Goal: Information Seeking & Learning: Compare options

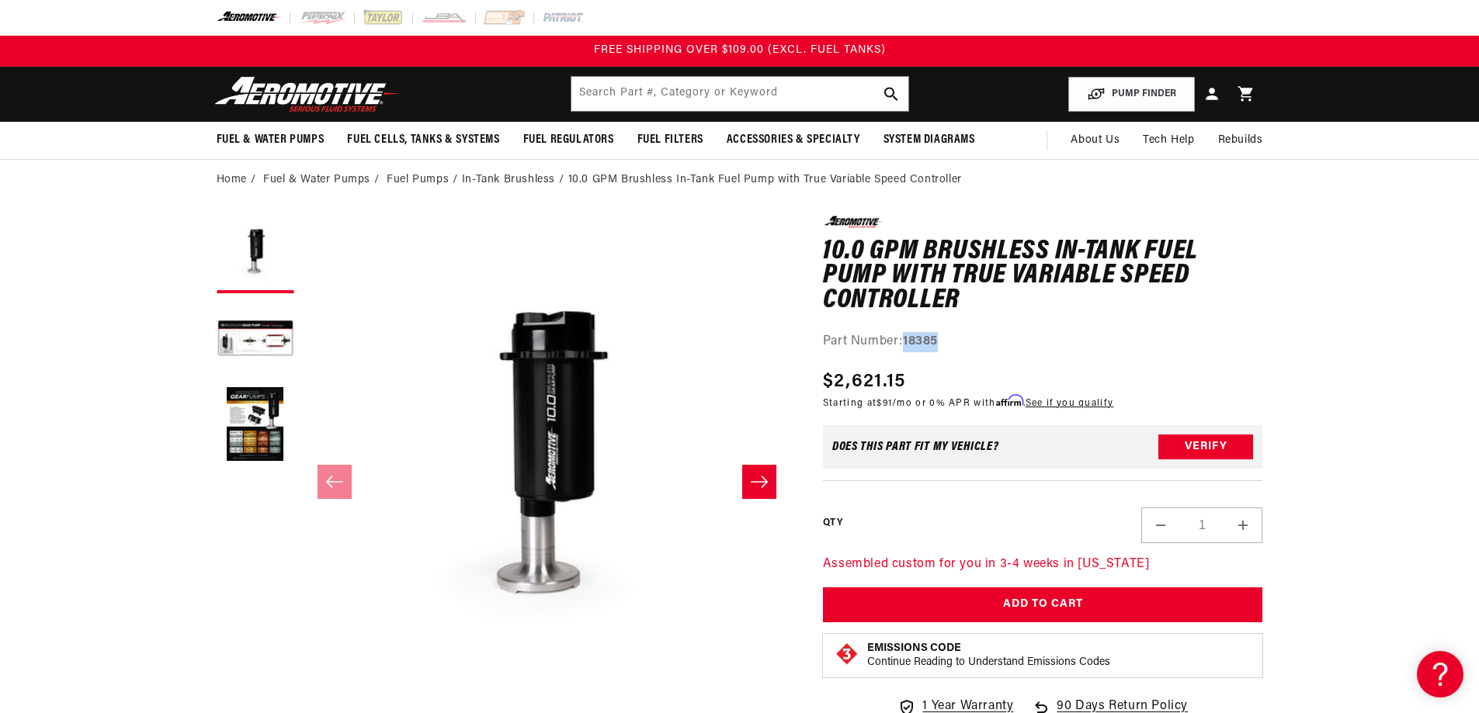
drag, startPoint x: 904, startPoint y: 340, endPoint x: 974, endPoint y: 343, distance: 69.9
click at [974, 343] on div "Part Number: 18385" at bounding box center [1043, 342] width 440 height 20
copy strong "18385"
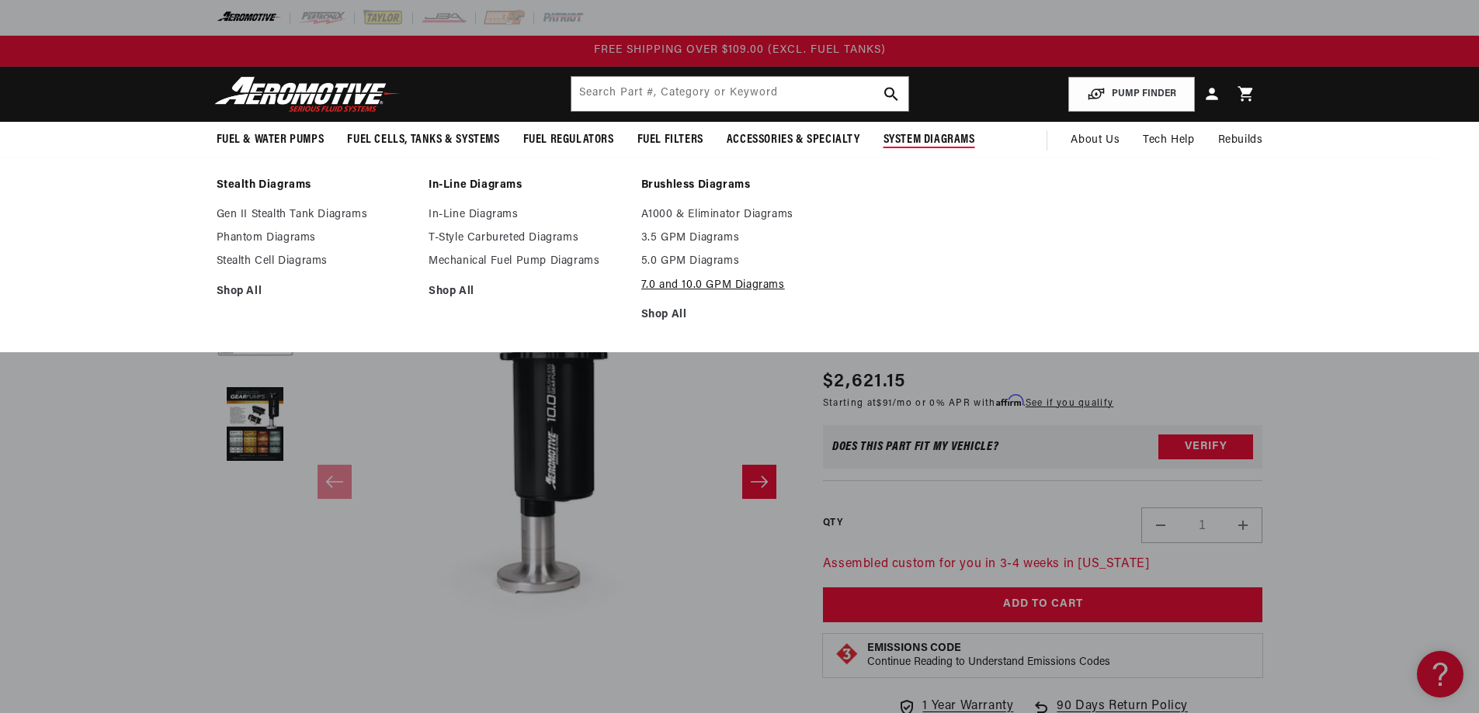
click at [752, 283] on link "7.0 and 10.0 GPM Diagrams" at bounding box center [739, 286] width 197 height 14
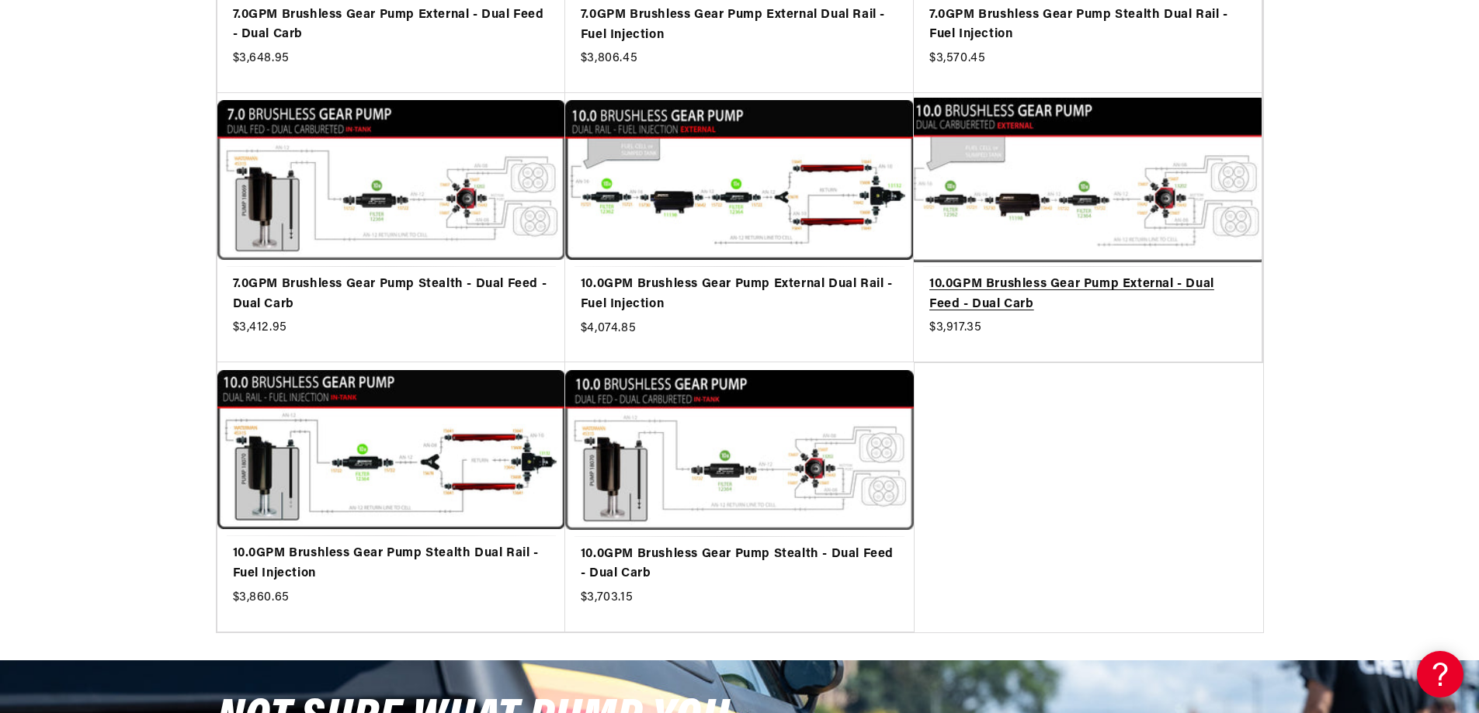
scroll to position [569, 0]
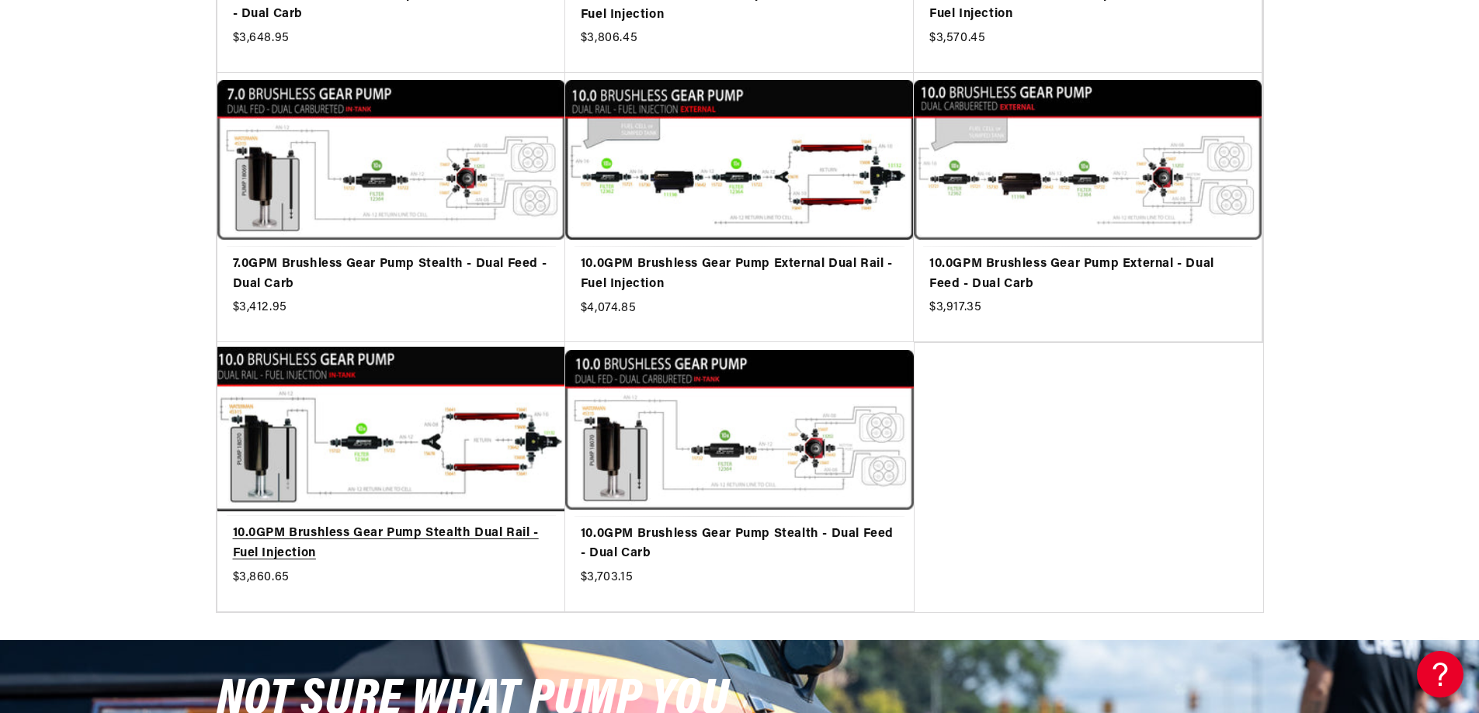
click at [297, 531] on link "10.0GPM Brushless Gear Pump Stealth Dual Rail - Fuel Injection" at bounding box center [391, 544] width 317 height 40
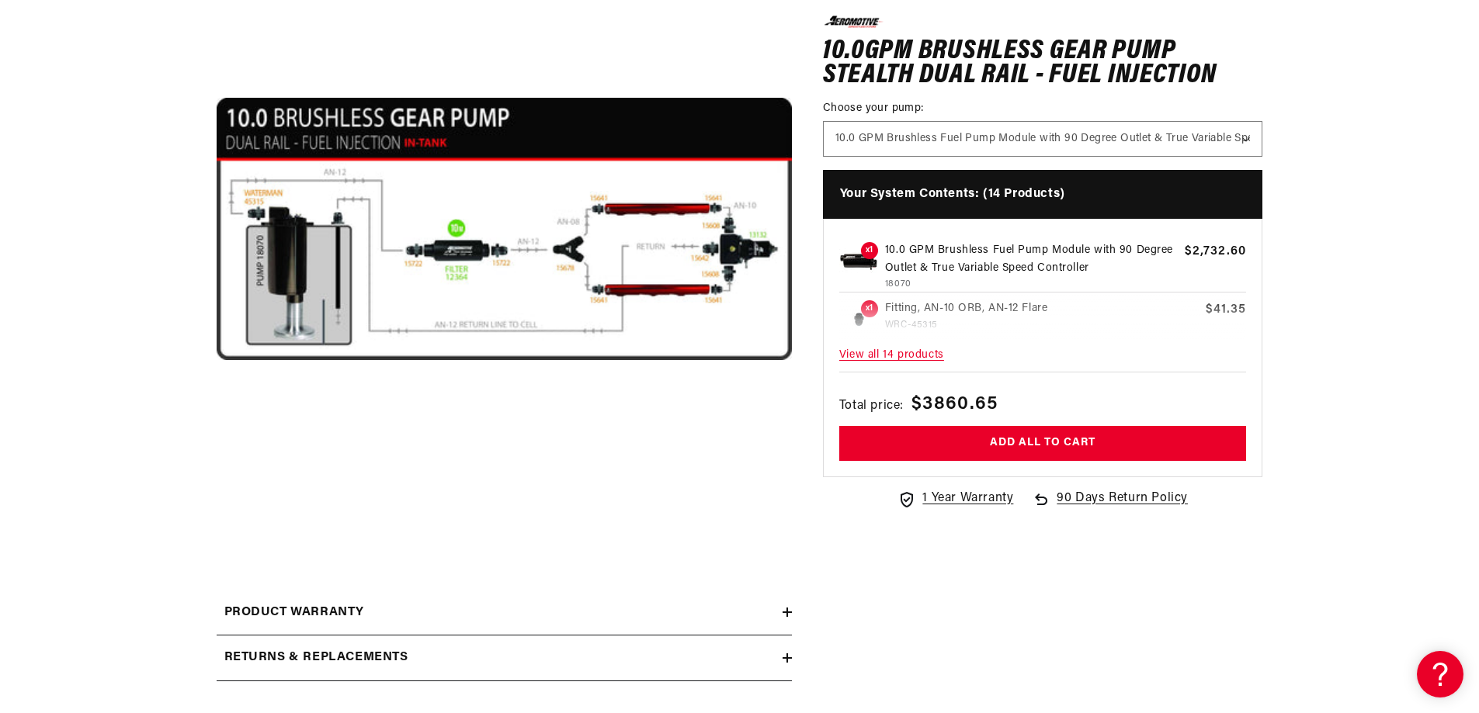
scroll to position [466, 0]
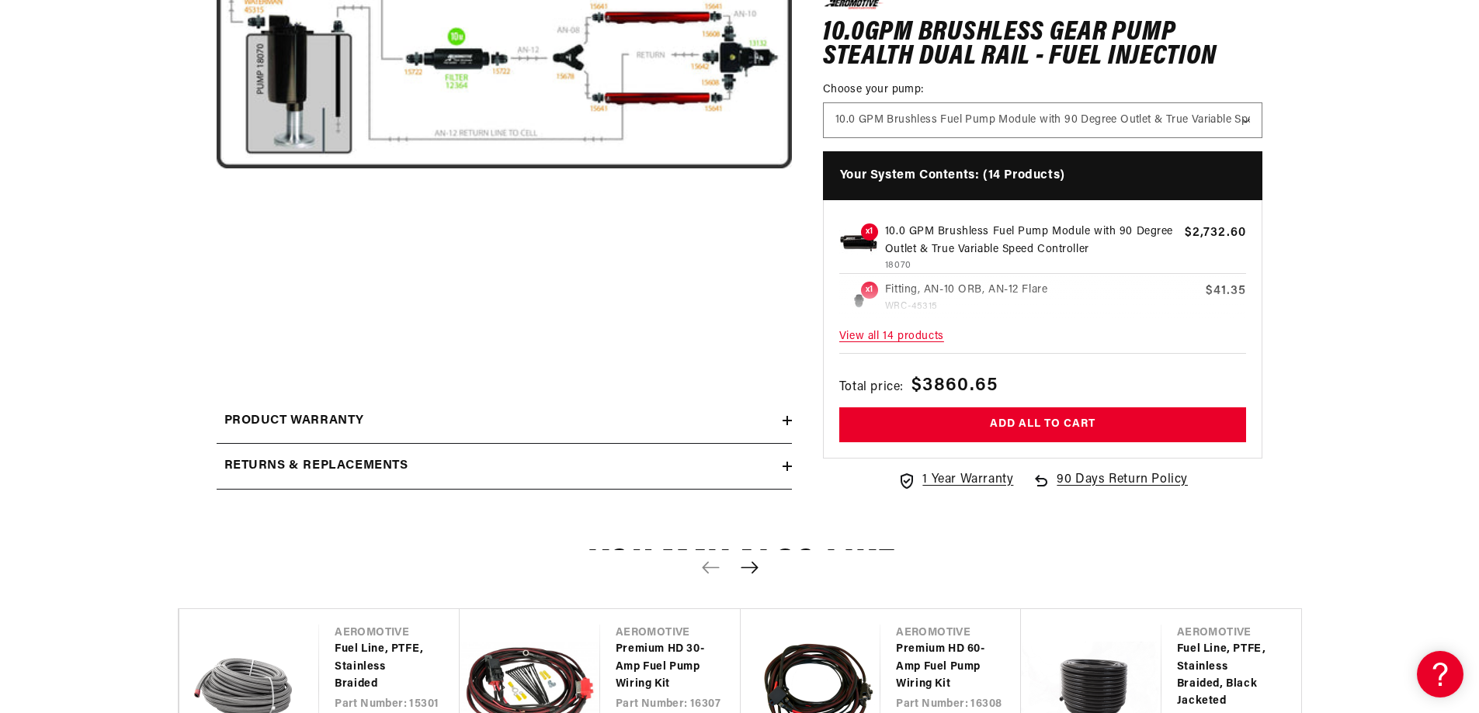
click at [784, 464] on icon at bounding box center [787, 466] width 9 height 9
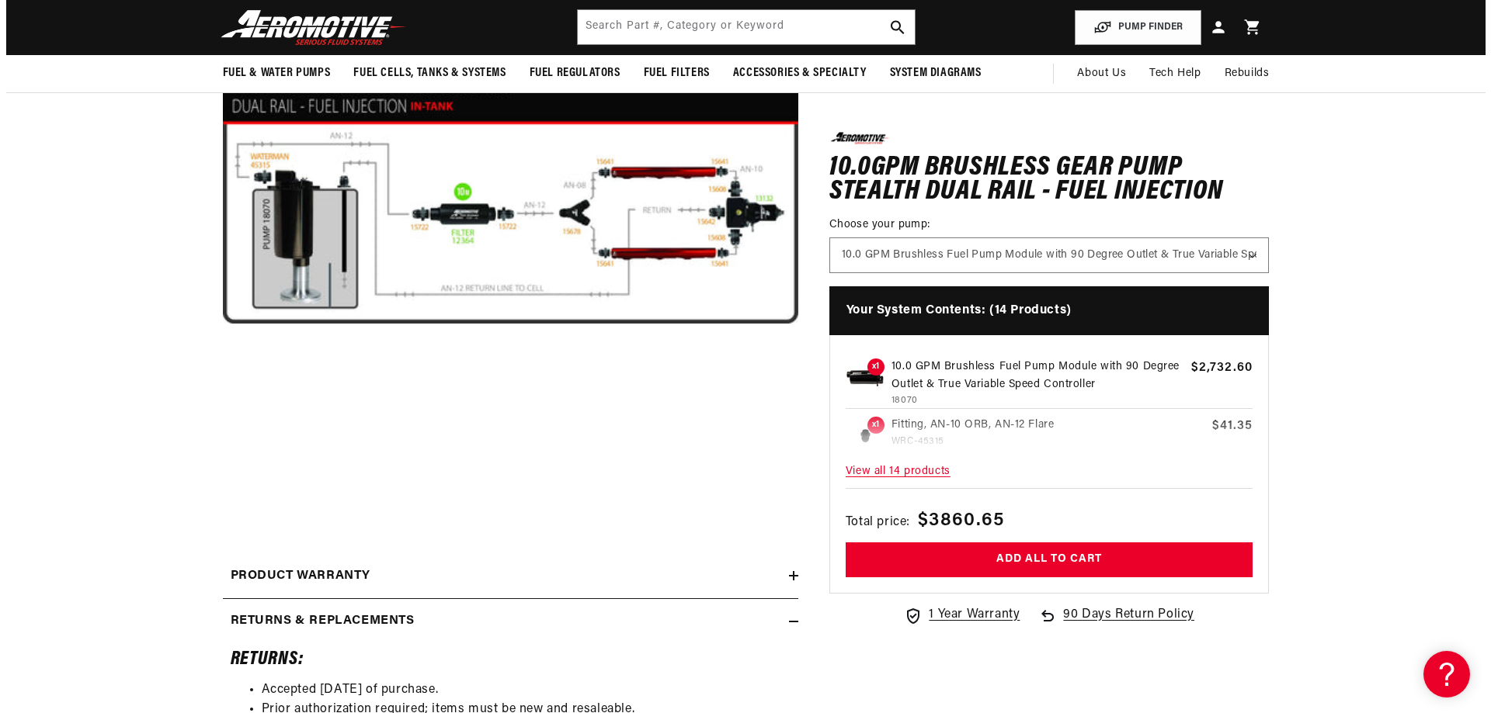
scroll to position [0, 0]
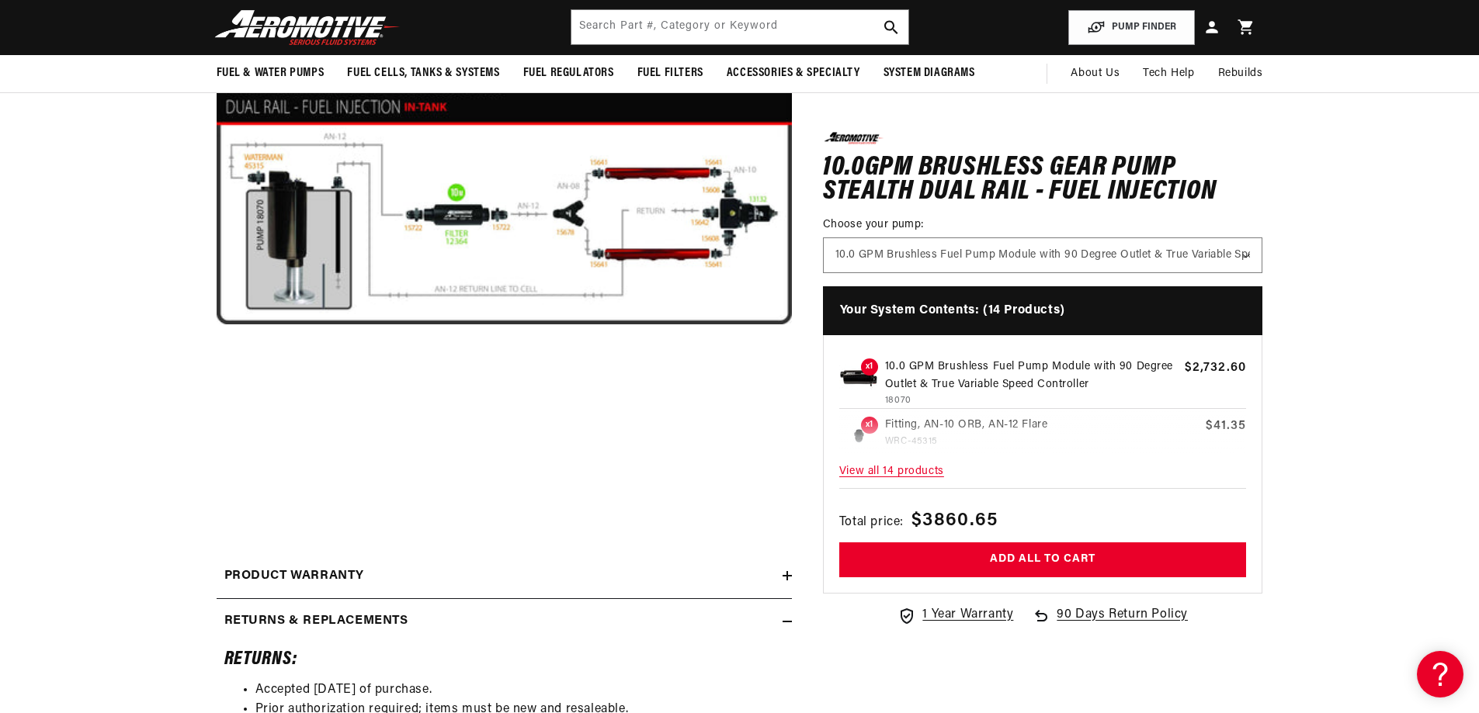
click at [217, 481] on button "Open media 1 in modal" at bounding box center [217, 481] width 0 height 0
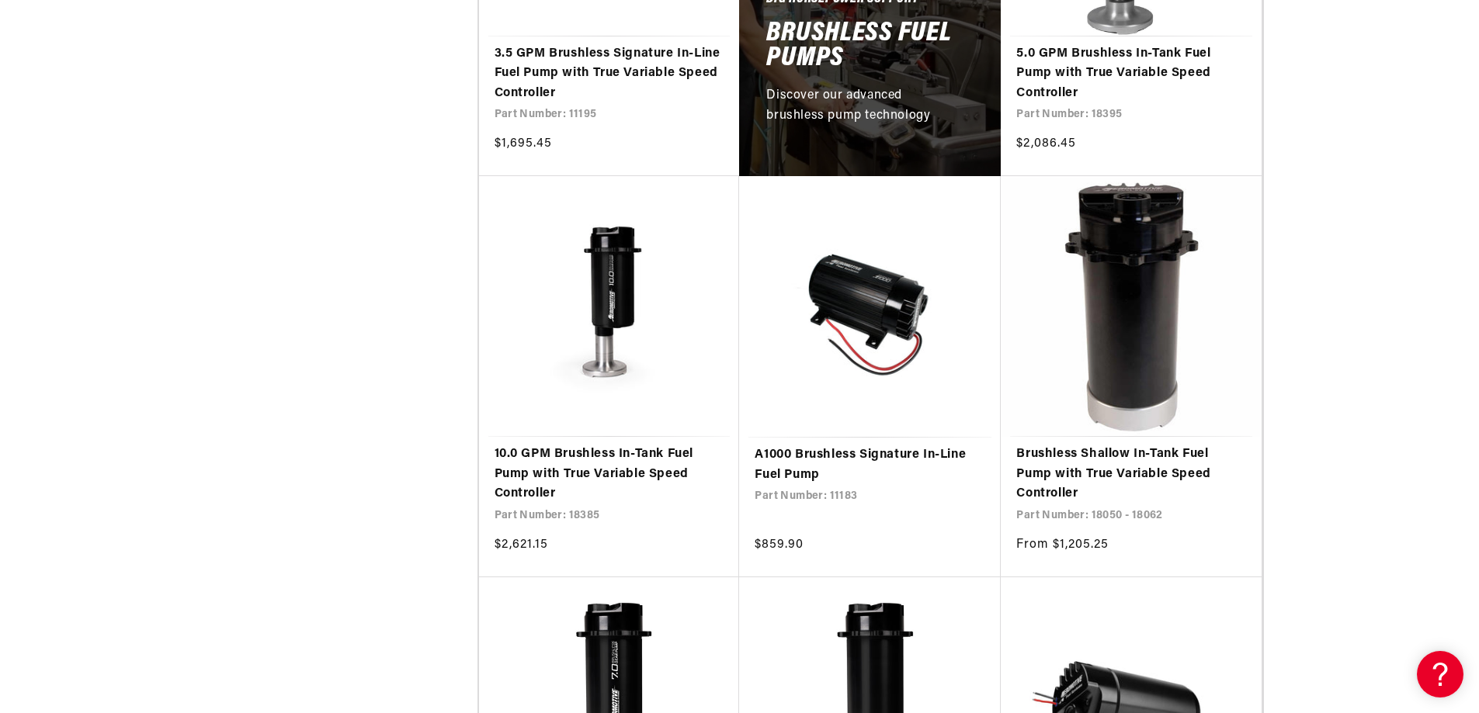
scroll to position [1035, 0]
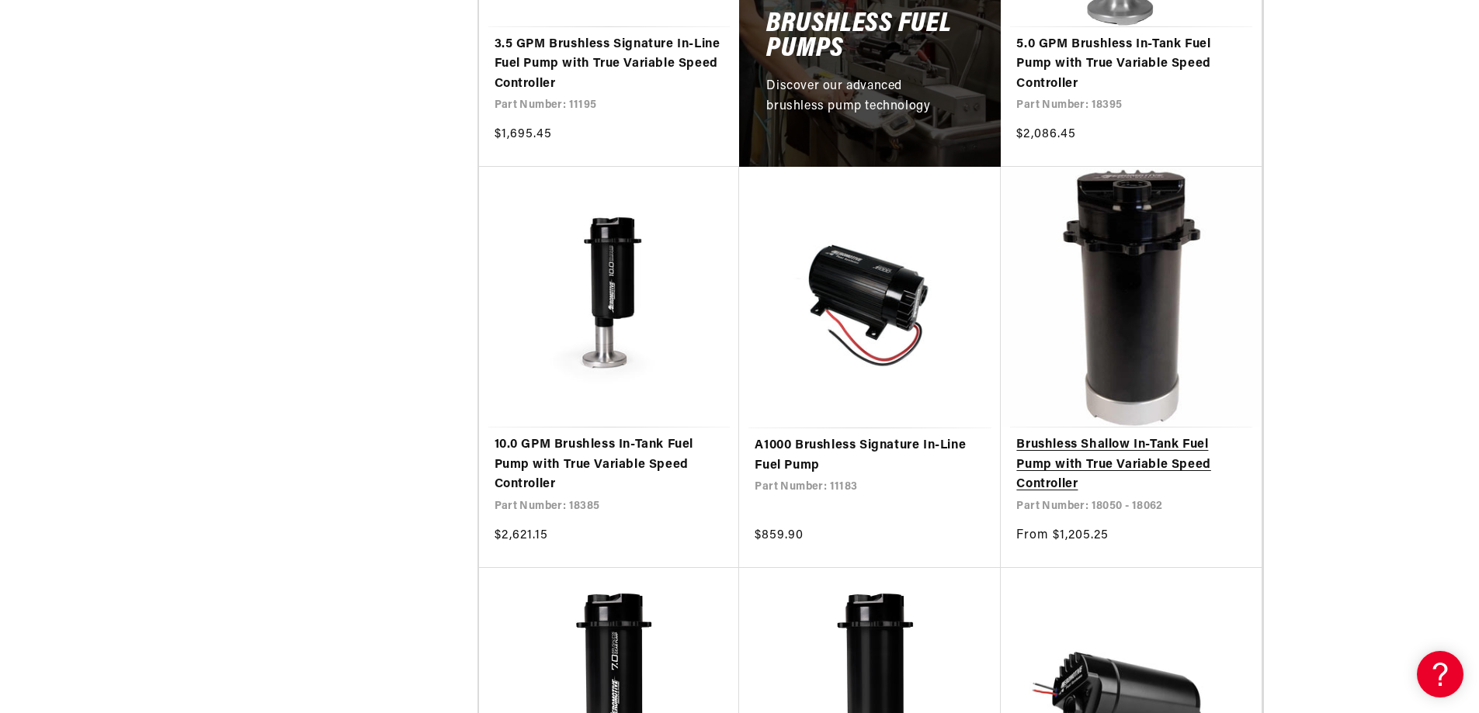
click at [1186, 465] on link "Brushless Shallow In-Tank Fuel Pump with True Variable Speed Controller" at bounding box center [1131, 466] width 230 height 60
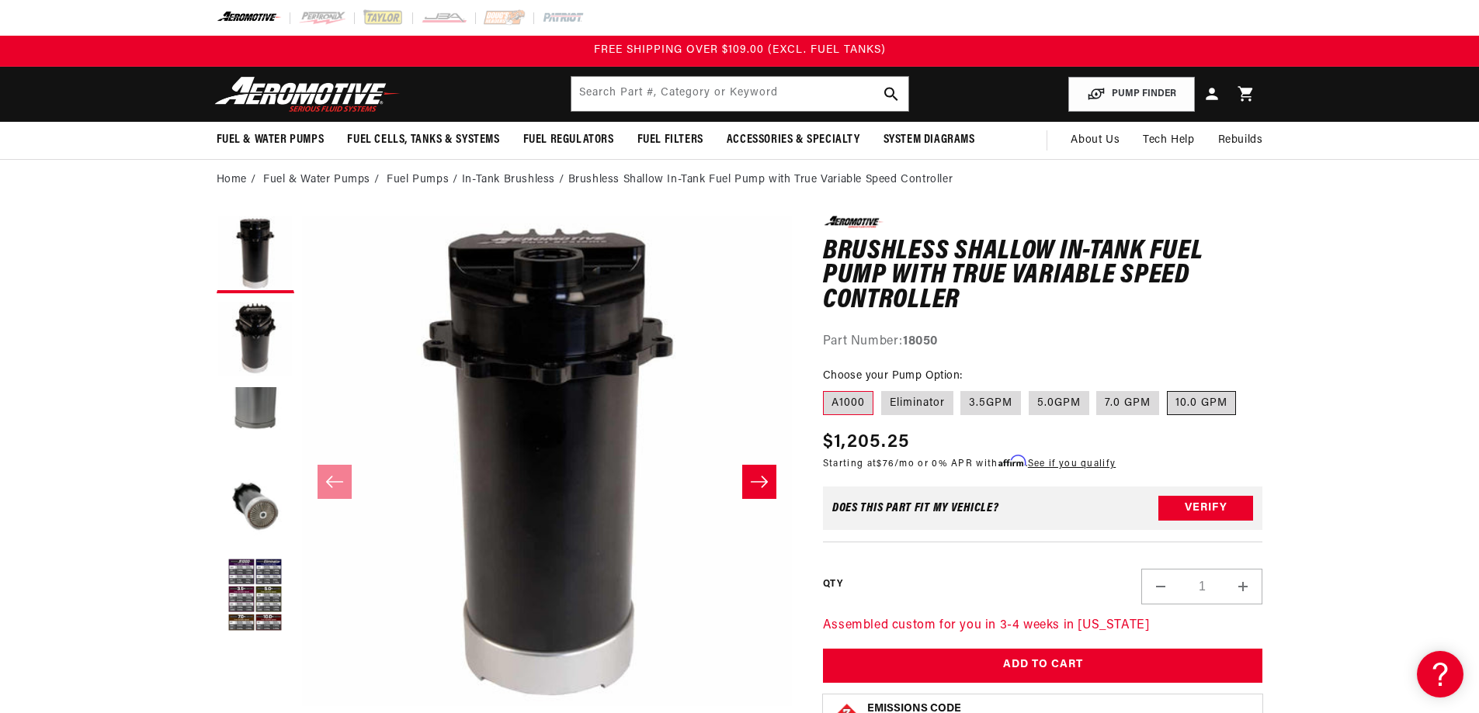
click at [1222, 400] on label "10.0 GPM" at bounding box center [1201, 403] width 69 height 25
click at [1168, 389] on input "10.0 GPM" at bounding box center [1167, 388] width 1 height 1
radio input "true"
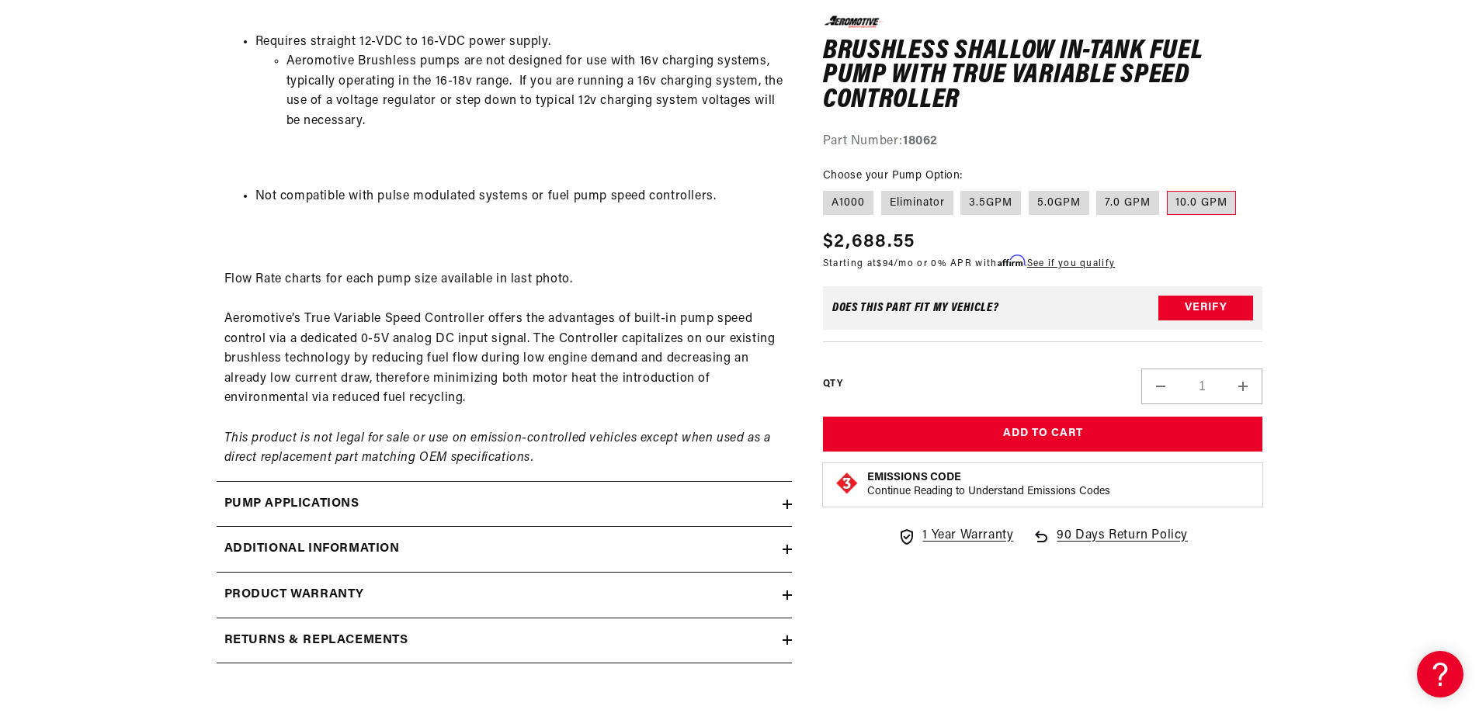
scroll to position [1449, 0]
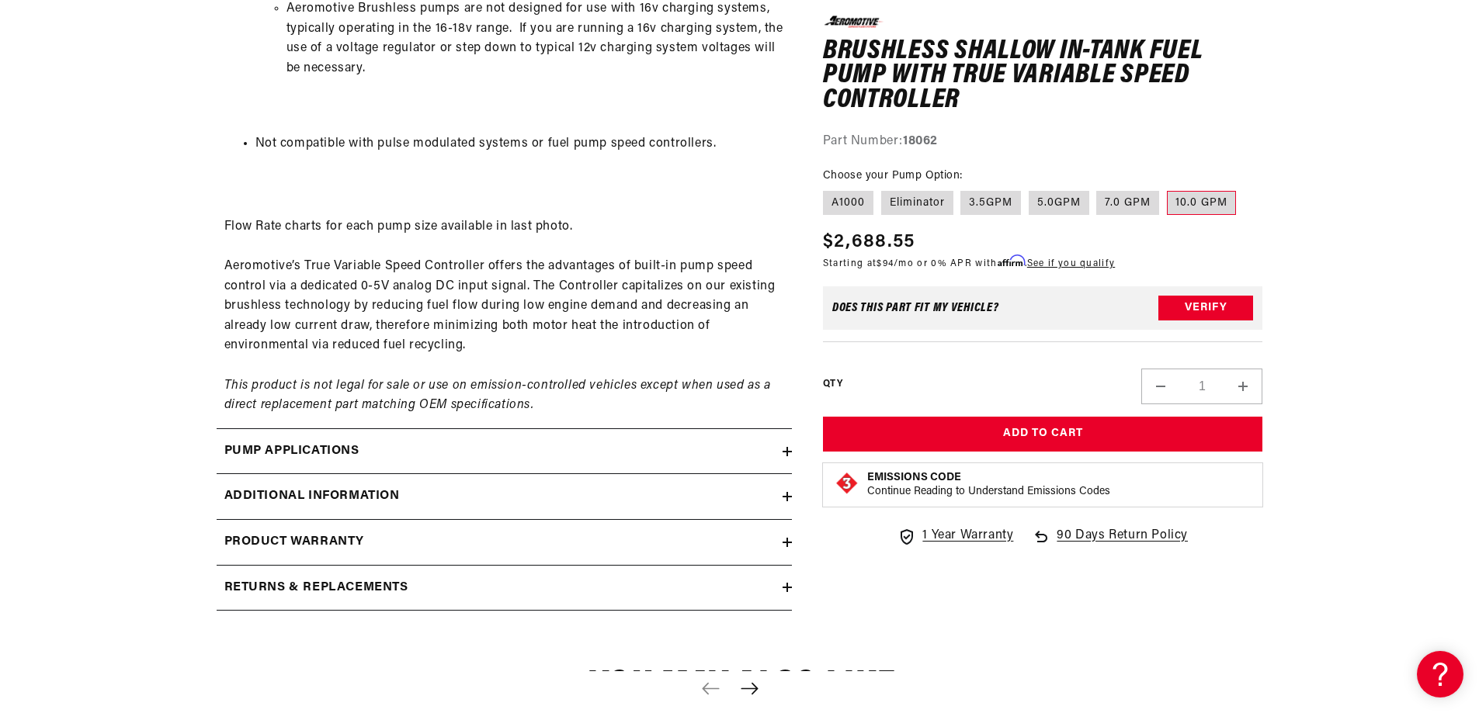
click at [789, 495] on icon at bounding box center [787, 496] width 9 height 9
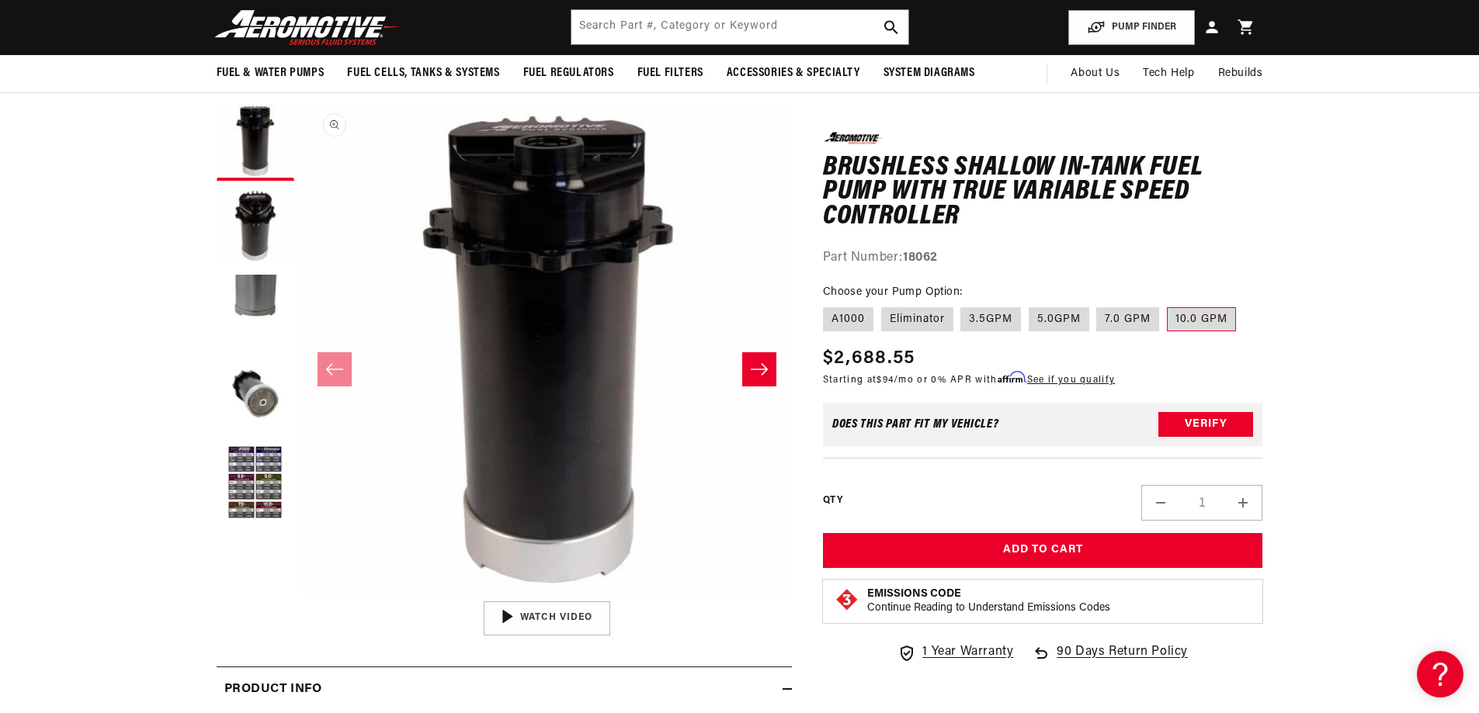
scroll to position [0, 0]
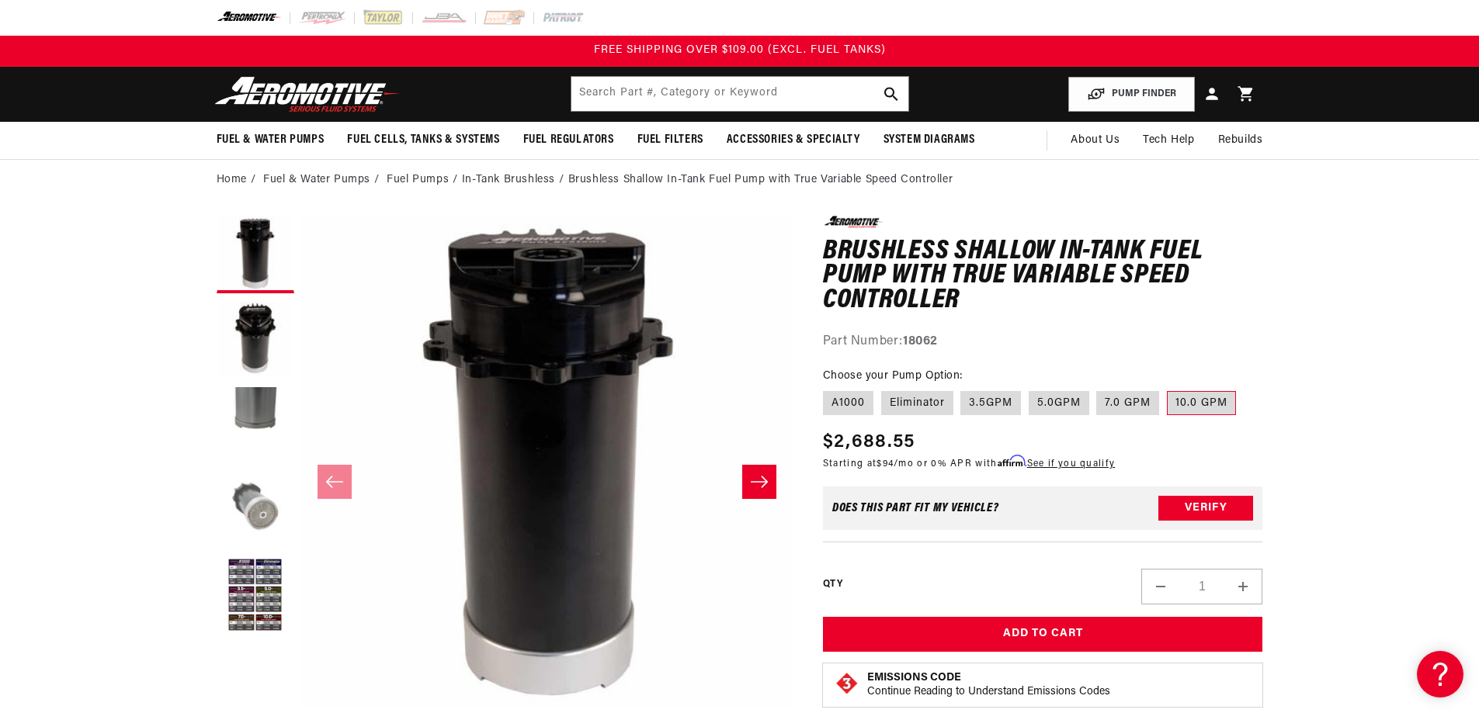
click at [263, 506] on button "Load image 4 in gallery view" at bounding box center [256, 511] width 78 height 78
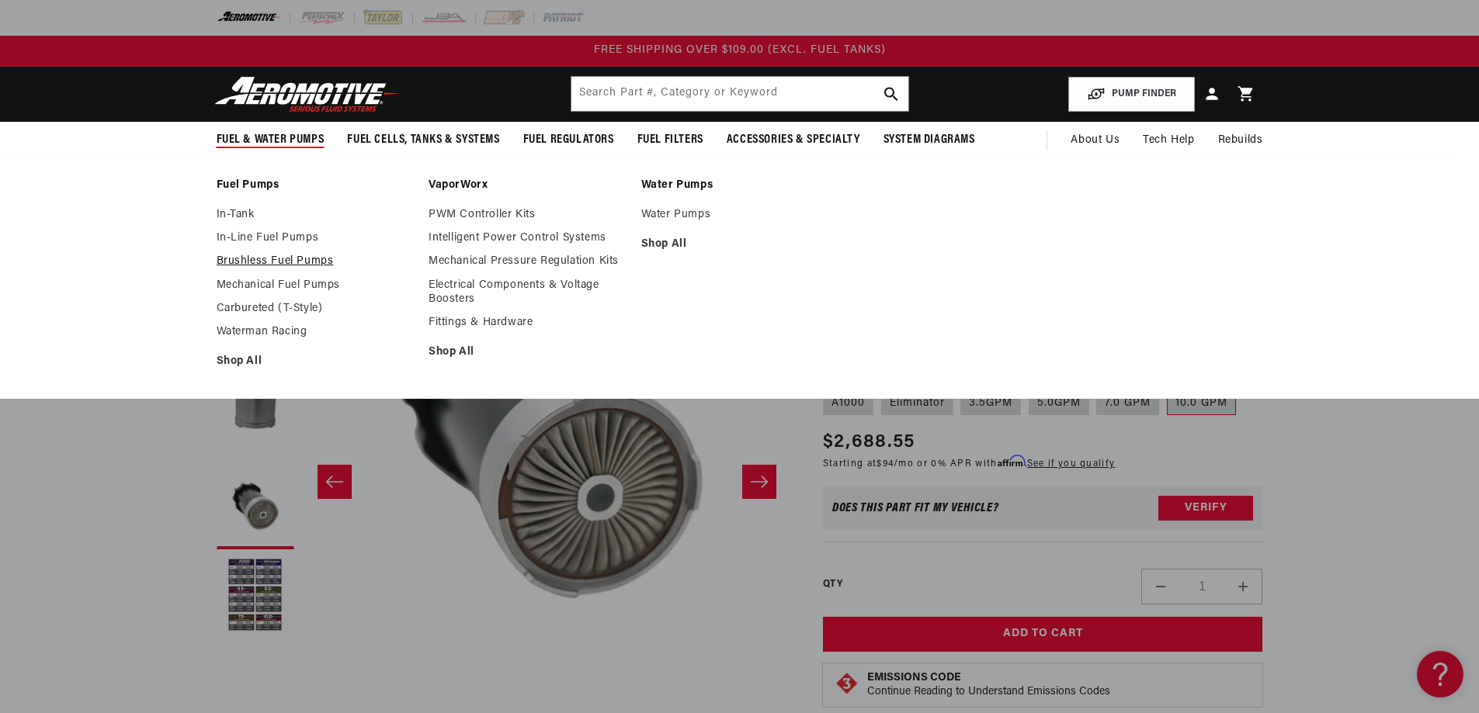
click at [269, 262] on link "Brushless Fuel Pumps" at bounding box center [315, 262] width 197 height 14
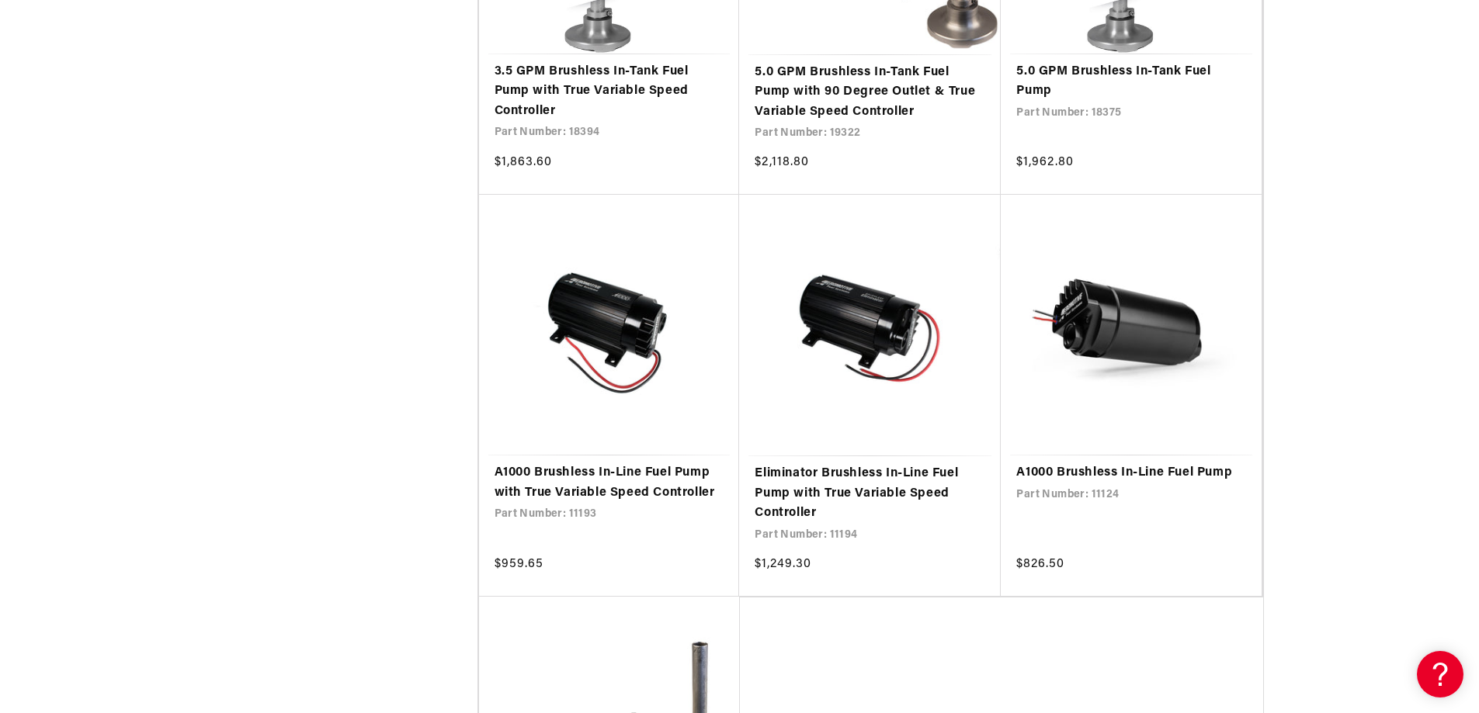
scroll to position [3053, 0]
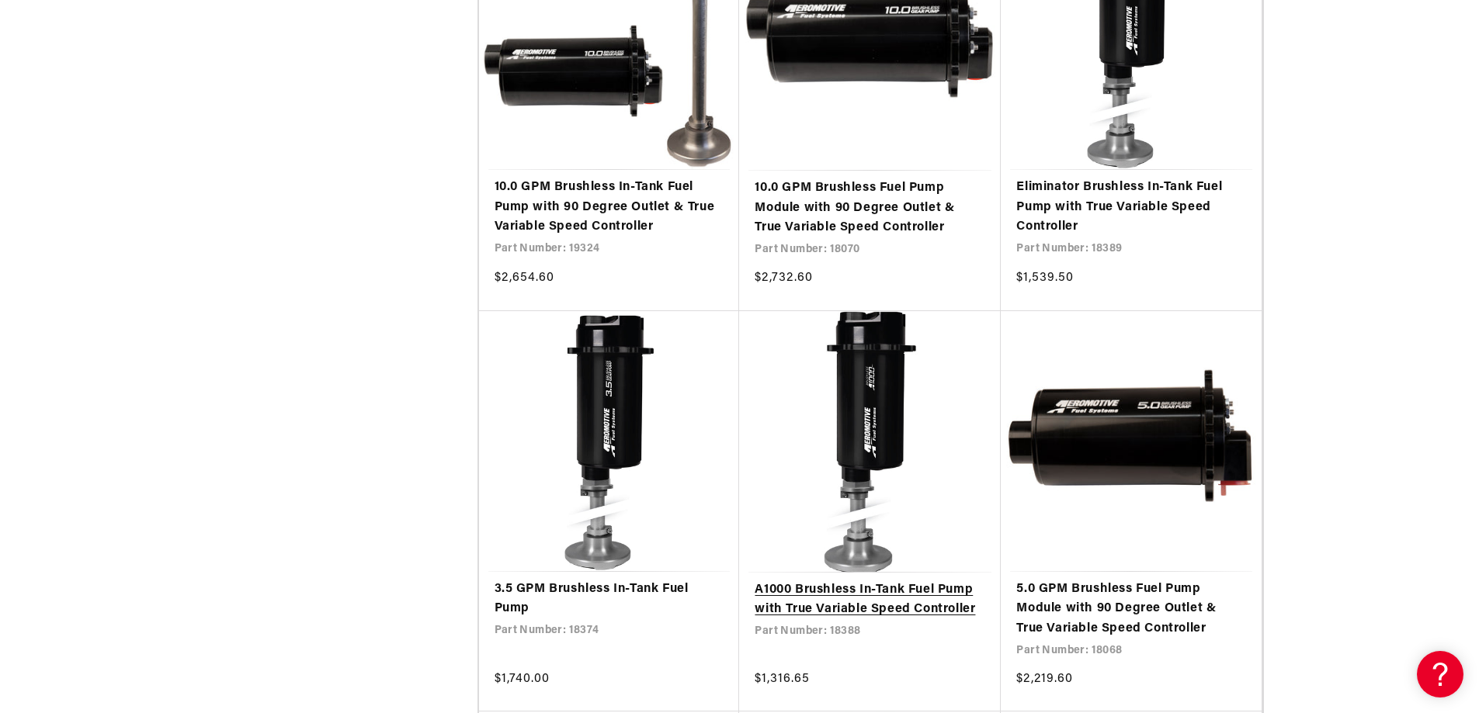
scroll to position [3727, 0]
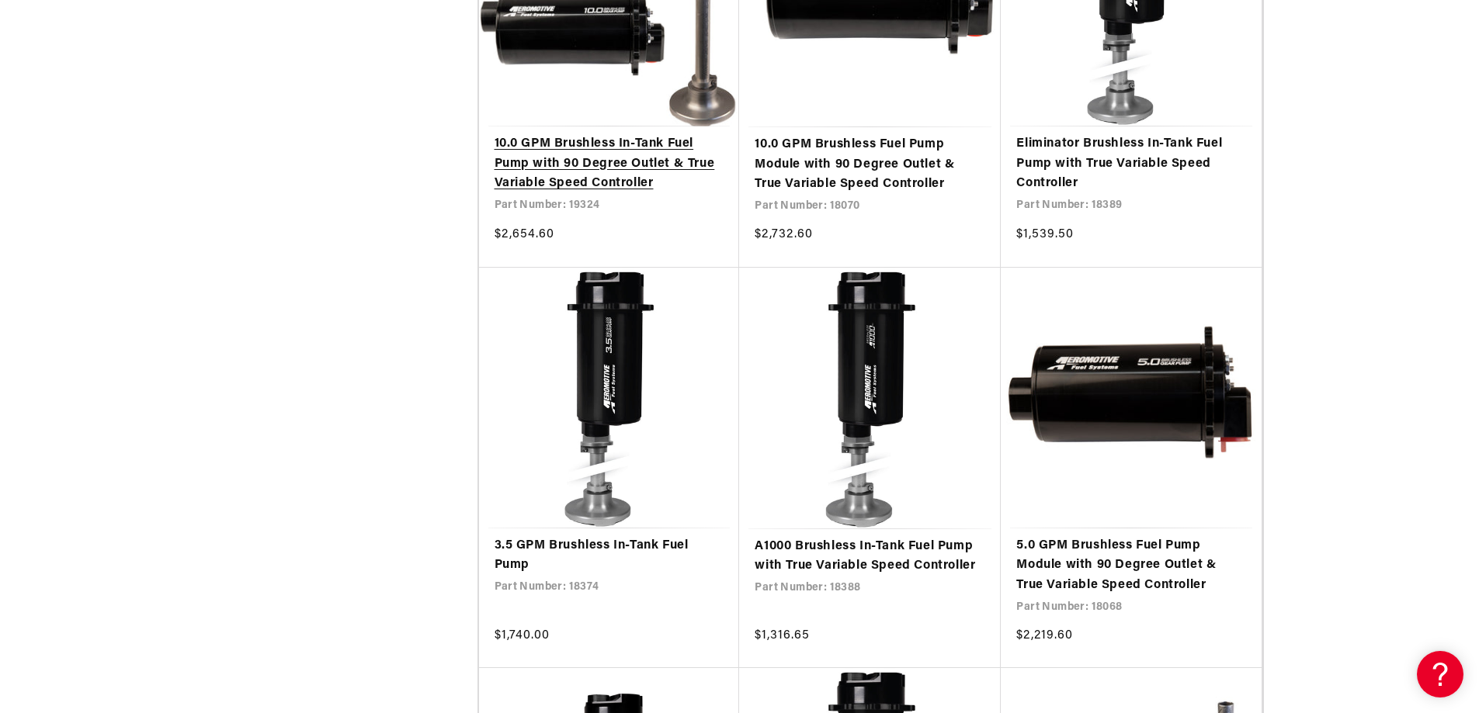
click at [640, 175] on link "10.0 GPM Brushless In-Tank Fuel Pump with 90 Degree Outlet & True Variable Spee…" at bounding box center [610, 164] width 230 height 60
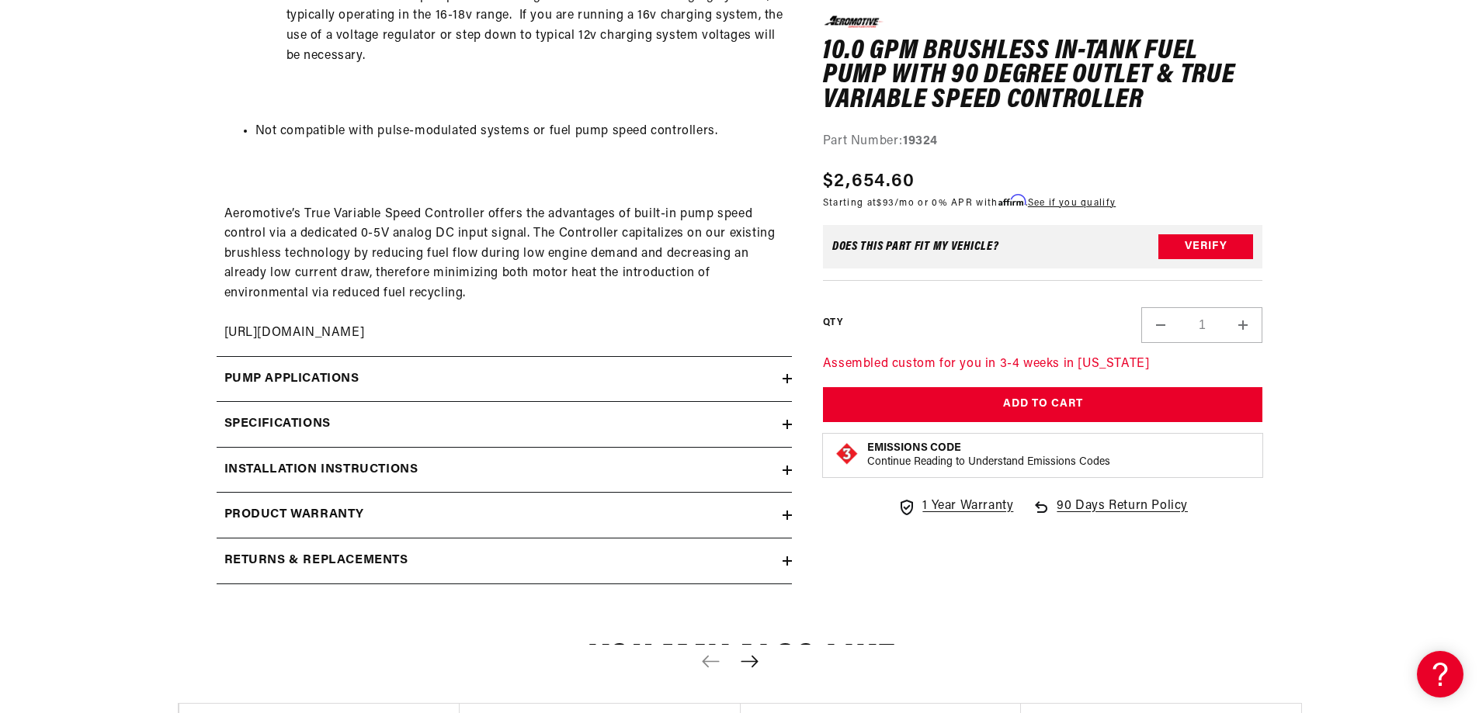
scroll to position [2174, 0]
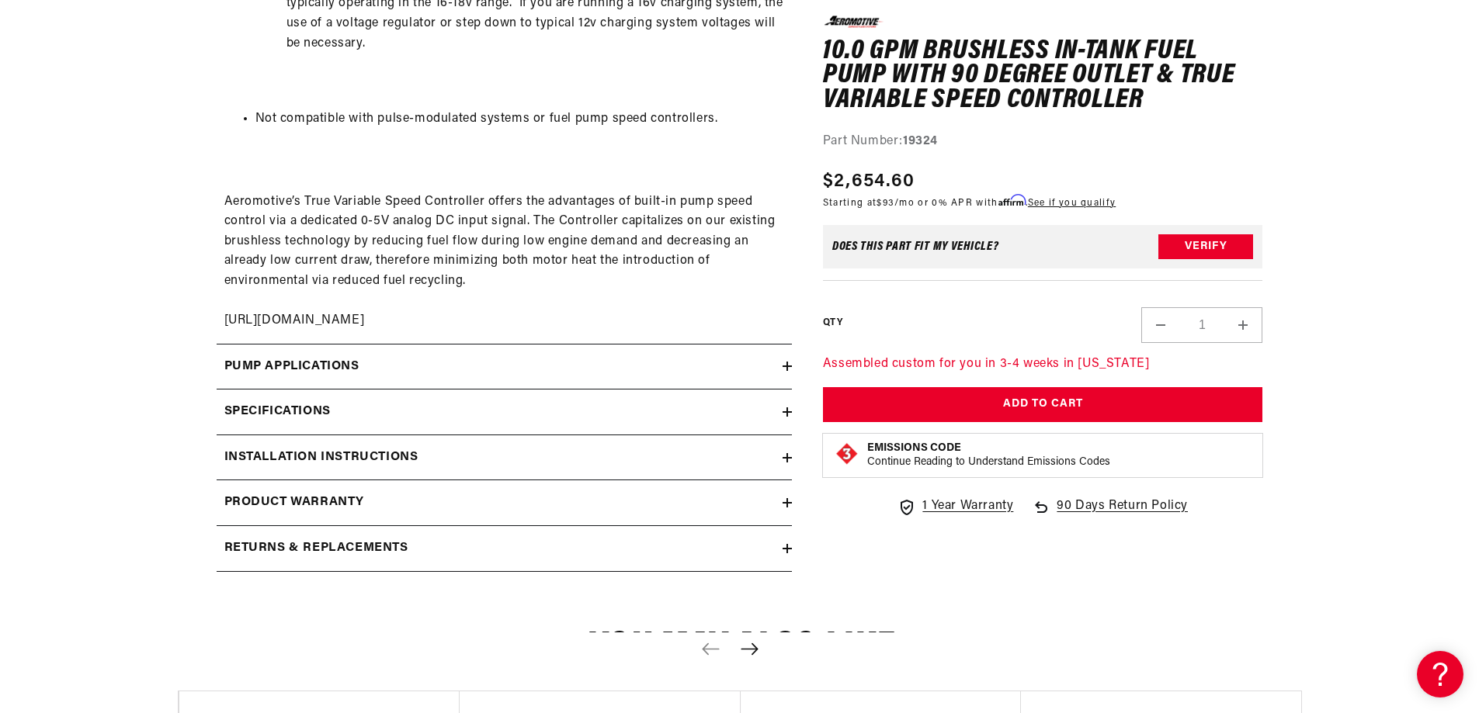
click at [787, 412] on icon at bounding box center [787, 412] width 9 height 0
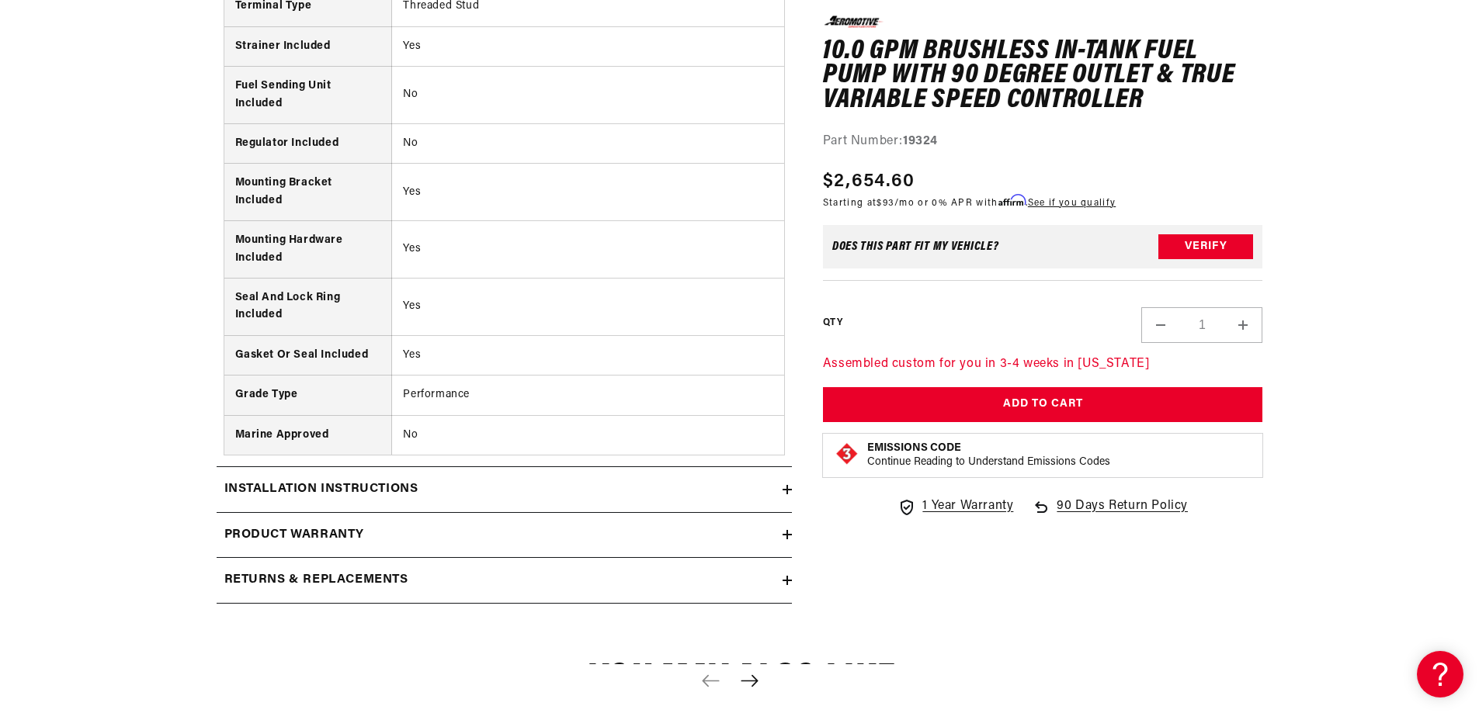
scroll to position [3519, 0]
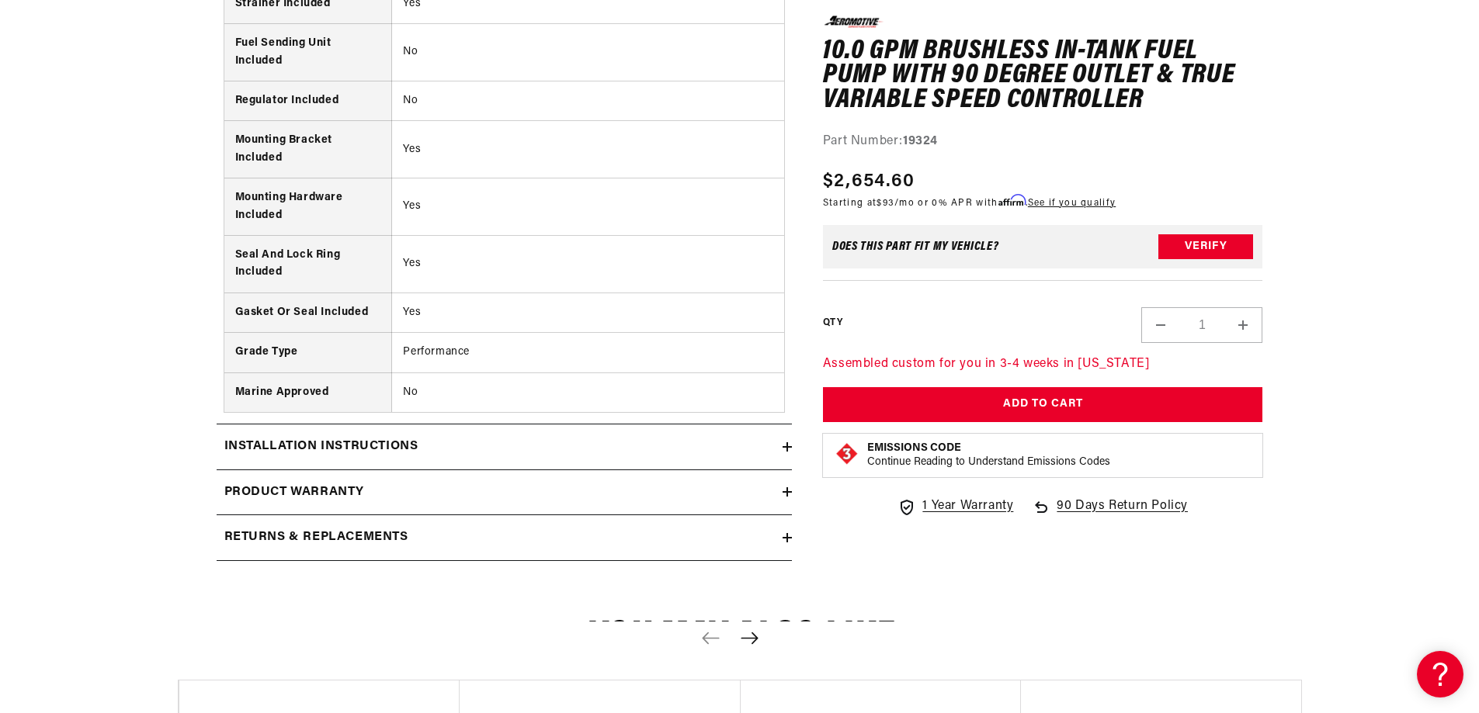
click at [787, 445] on icon at bounding box center [787, 447] width 0 height 9
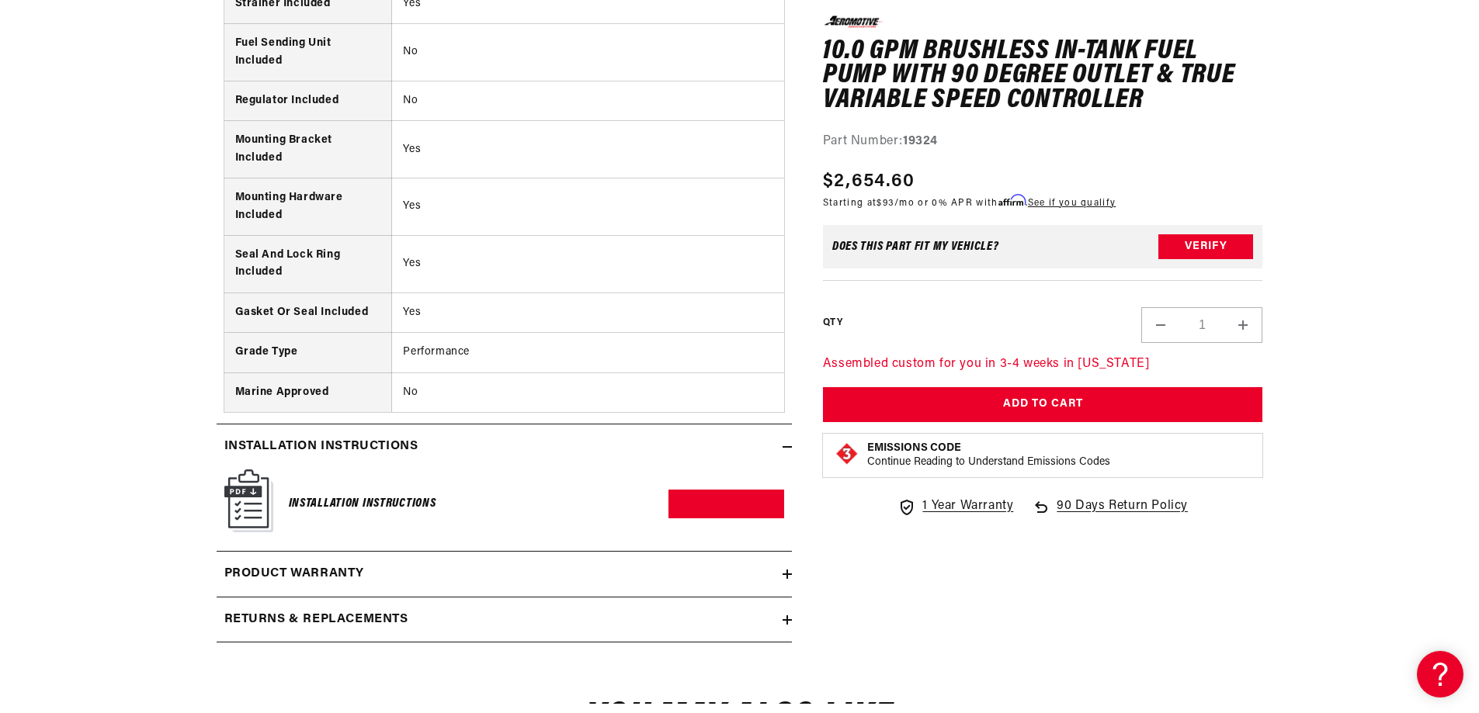
click at [252, 504] on img at bounding box center [248, 501] width 49 height 63
click at [728, 500] on link "Download PDF" at bounding box center [726, 504] width 116 height 29
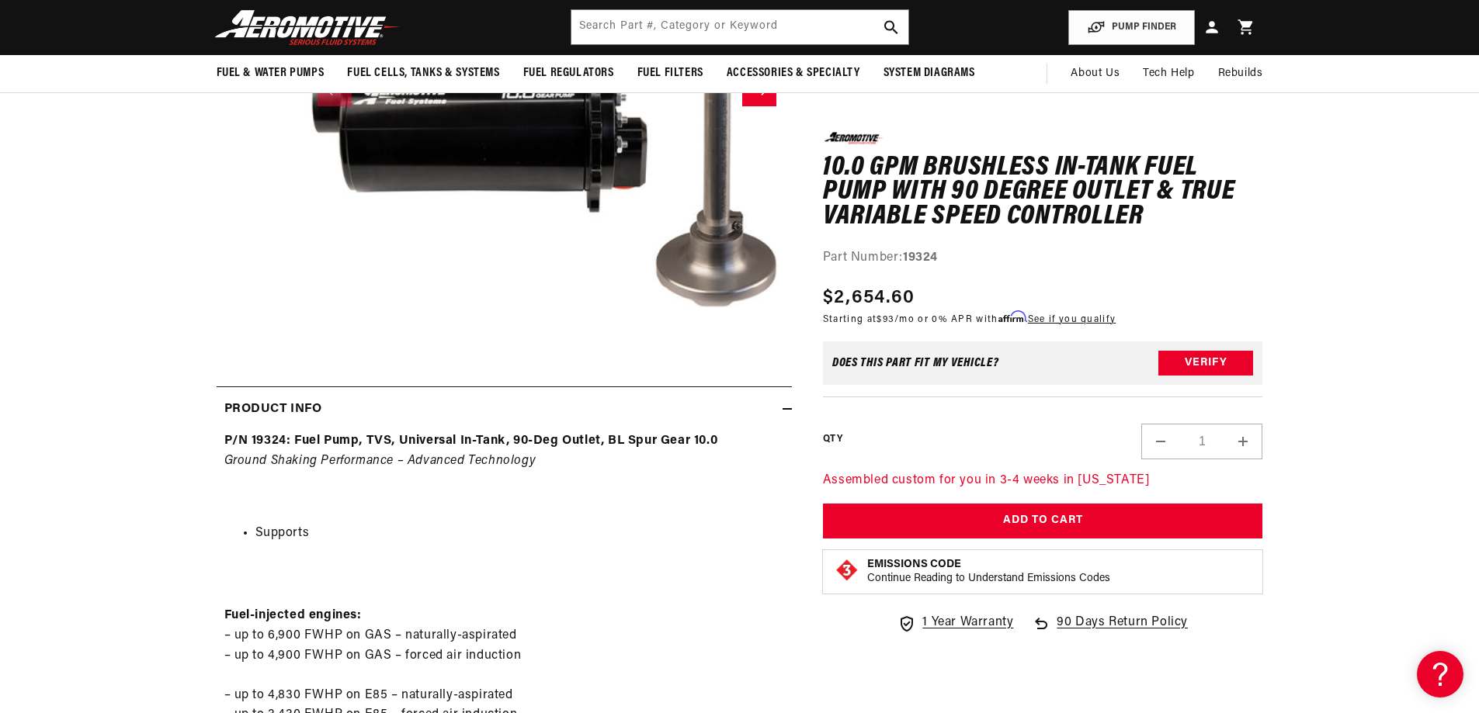
scroll to position [0, 0]
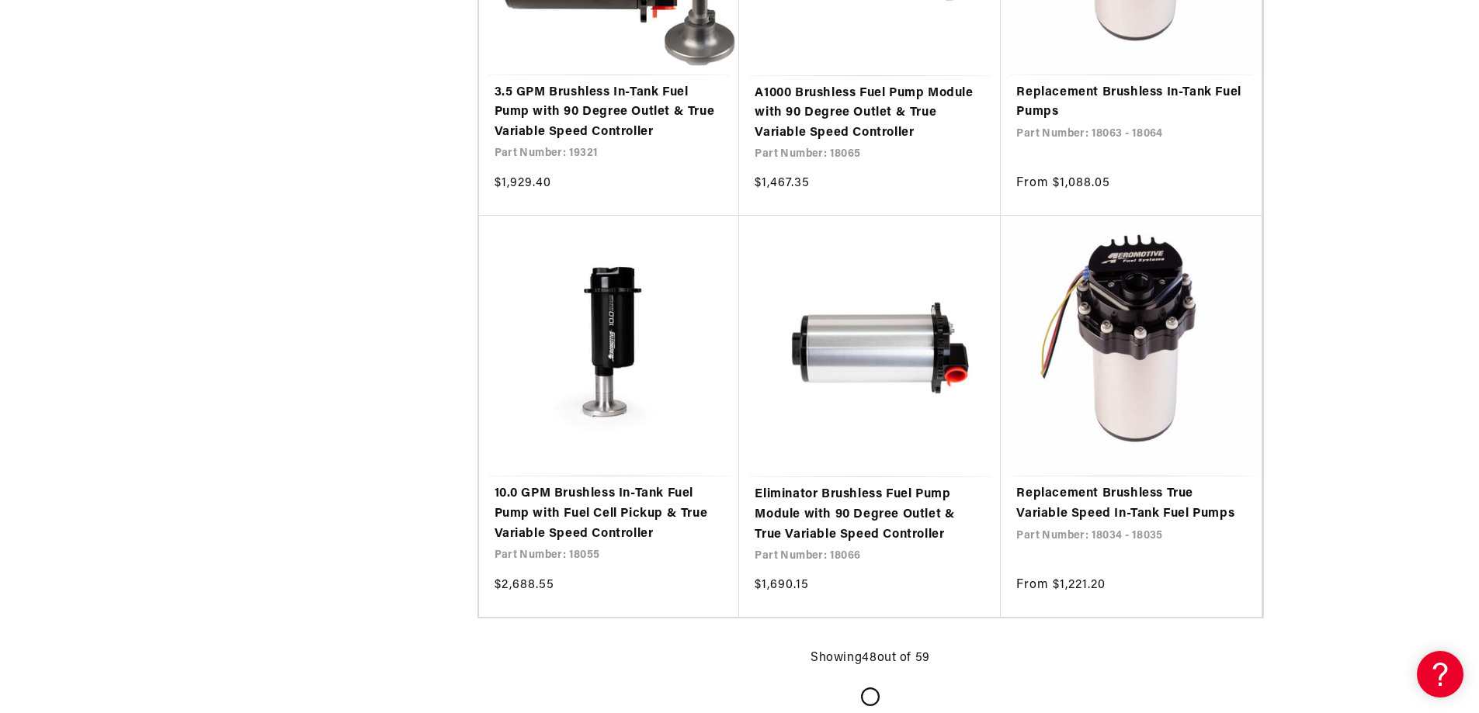
scroll to position [3053, 0]
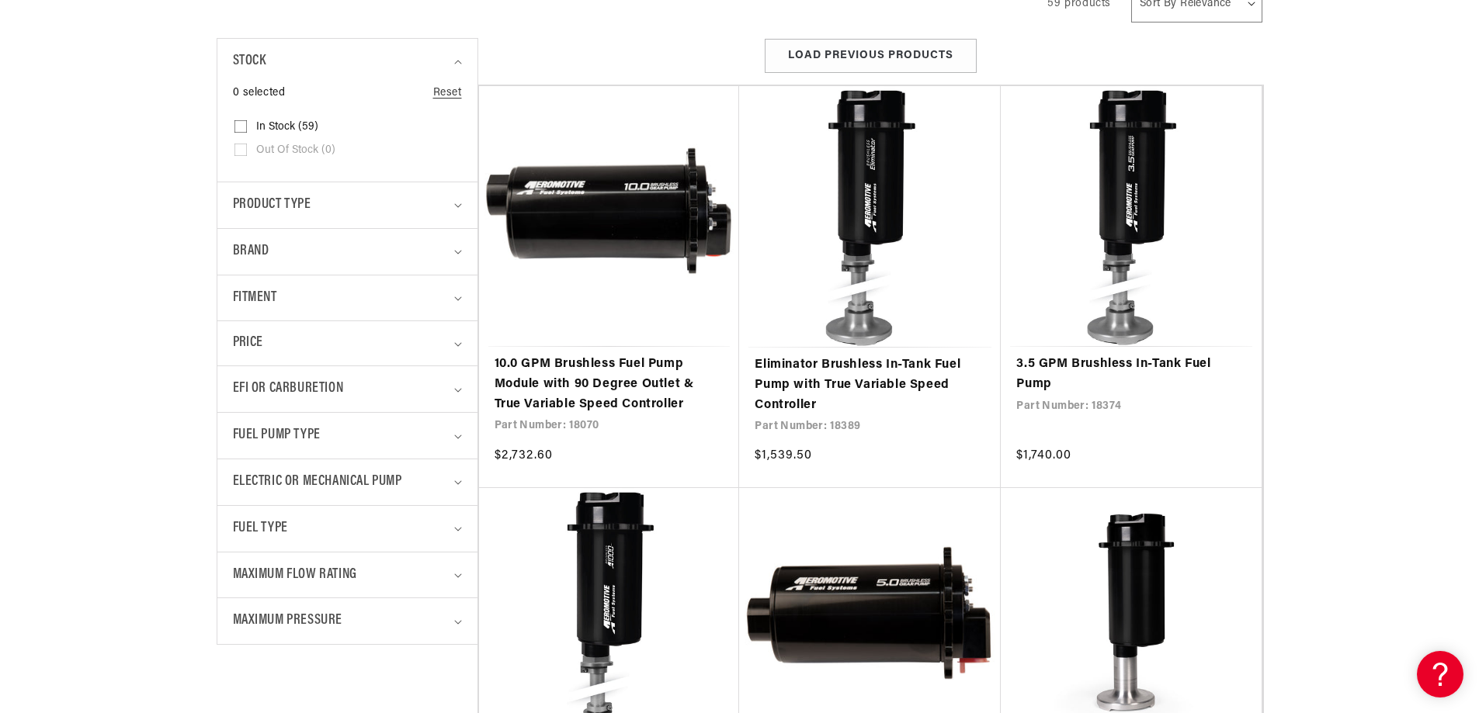
scroll to position [363, 0]
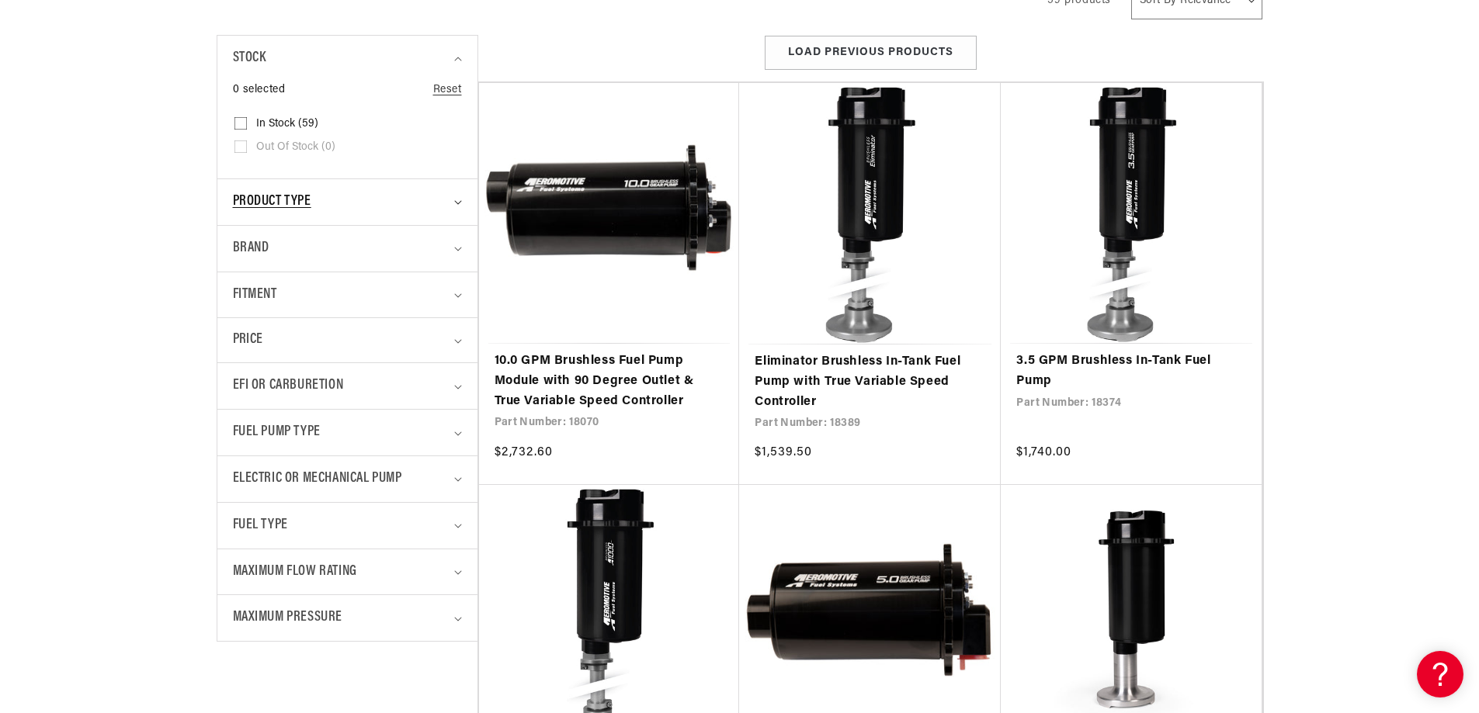
click at [450, 210] on summary "Product type" at bounding box center [347, 202] width 229 height 46
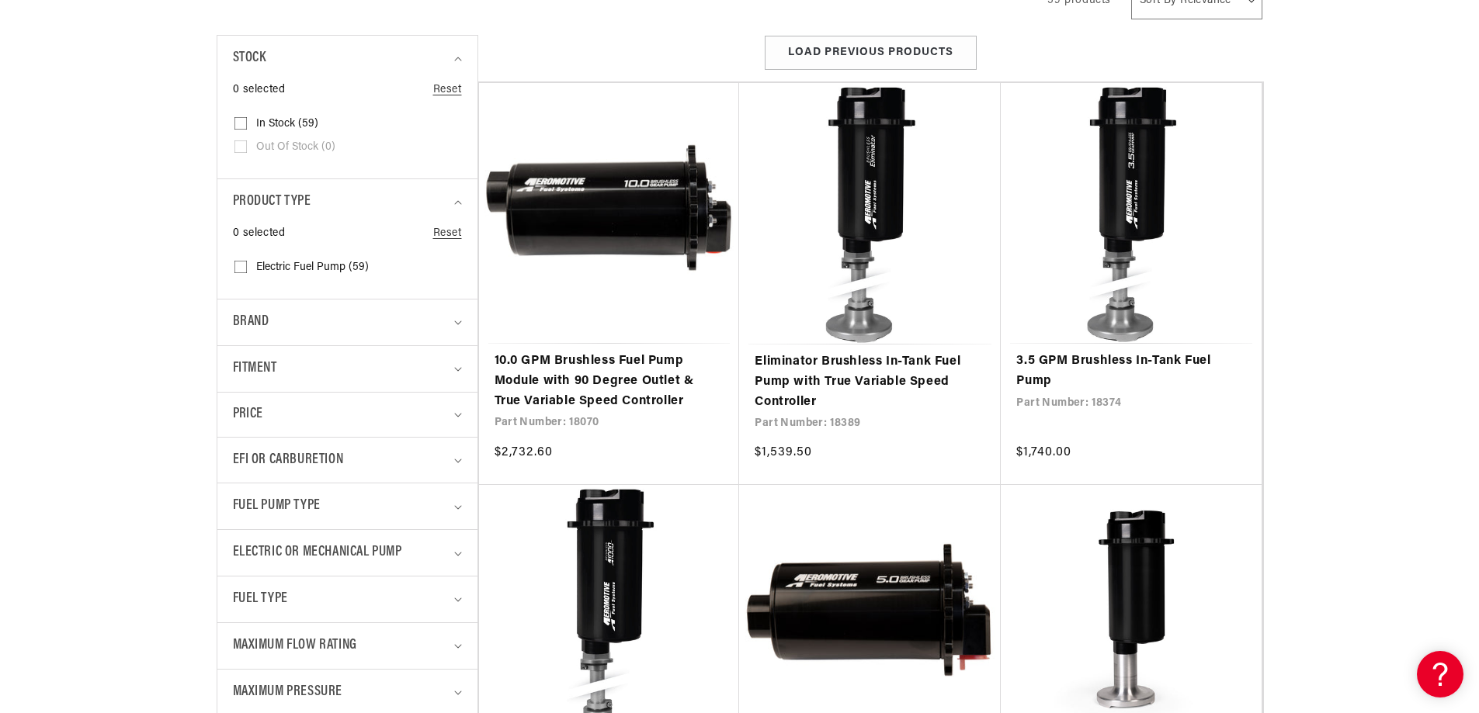
click at [440, 367] on div "Fitment" at bounding box center [341, 369] width 216 height 23
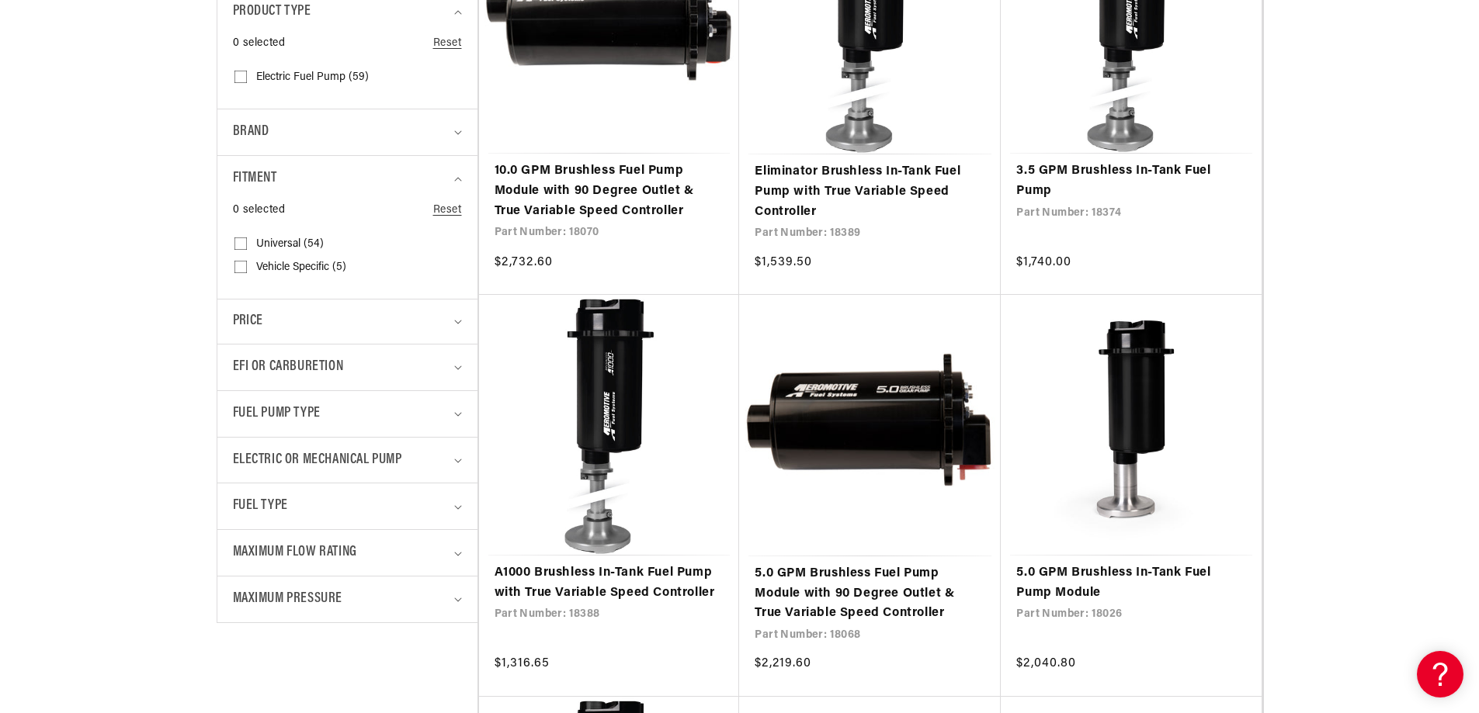
scroll to position [621, 0]
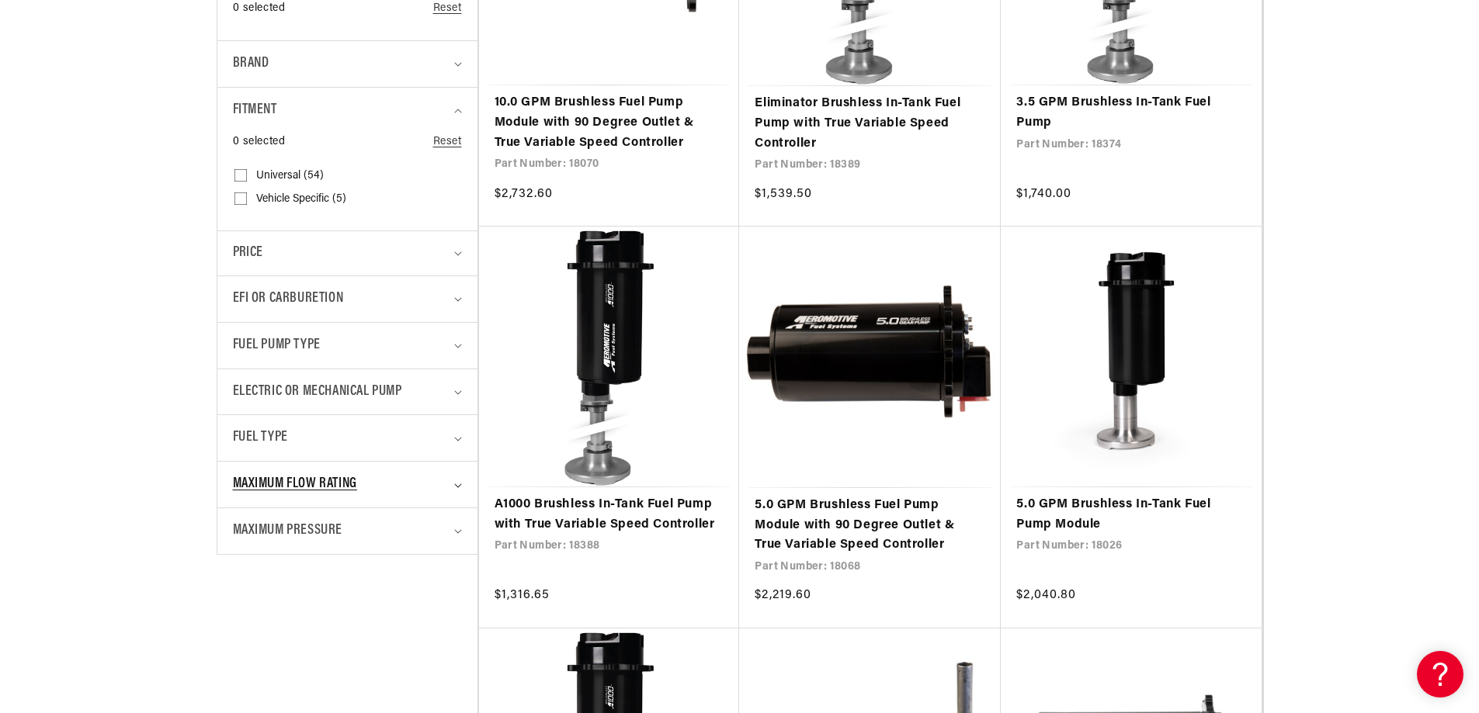
click at [459, 485] on icon "Maximum Flow Rating (0 selected)" at bounding box center [458, 486] width 8 height 5
click at [237, 642] on input "10.0 GPM (2) 10.0 GPM (2 products)" at bounding box center [240, 647] width 12 height 12
checkbox input "true"
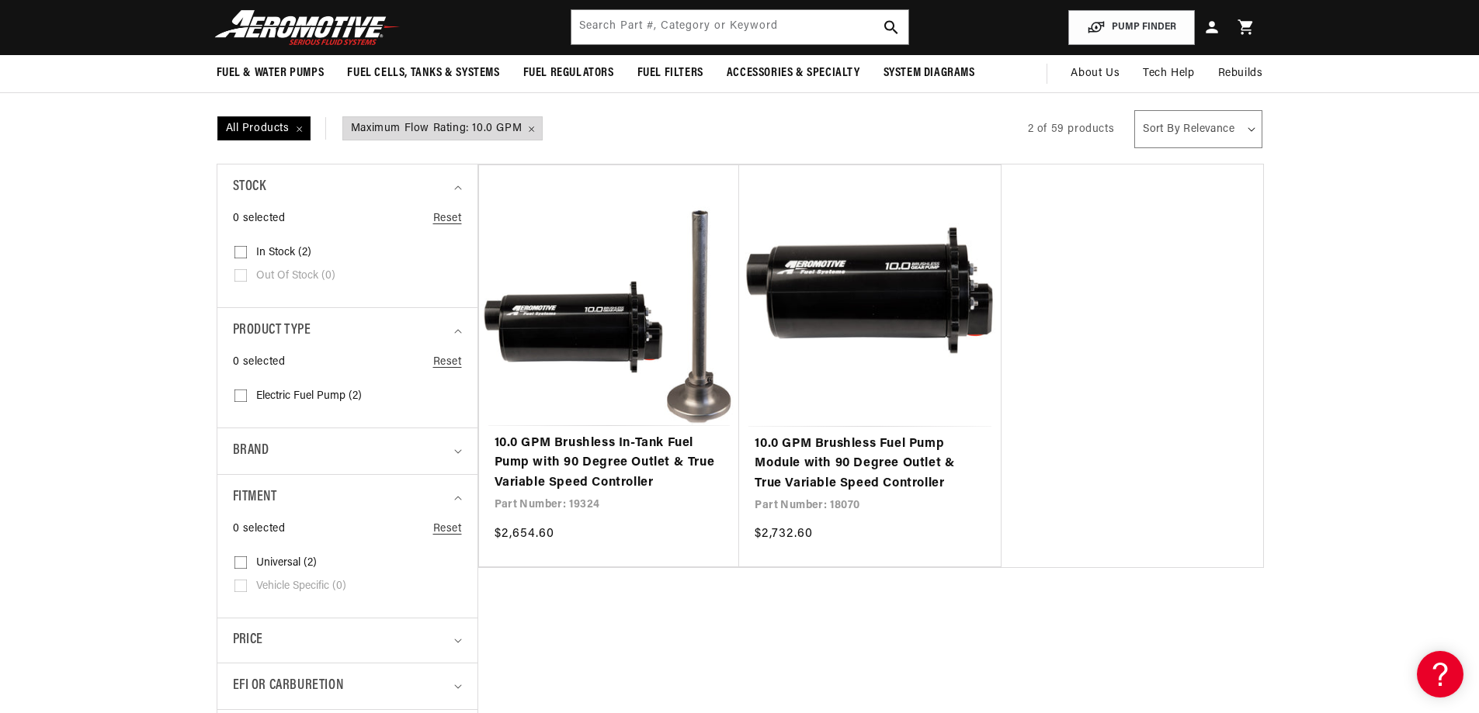
scroll to position [207, 0]
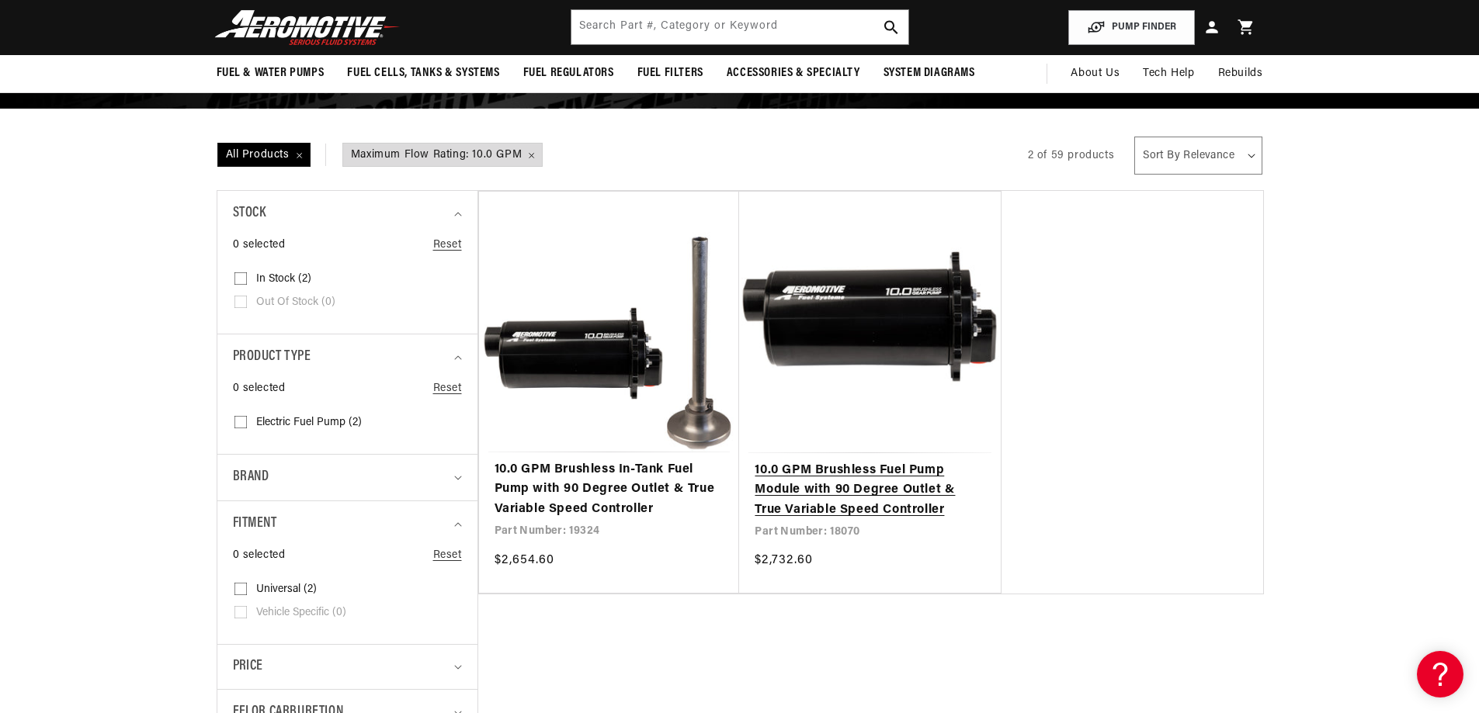
click at [904, 486] on link "10.0 GPM Brushless Fuel Pump Module with 90 Degree Outlet & True Variable Speed…" at bounding box center [870, 491] width 231 height 60
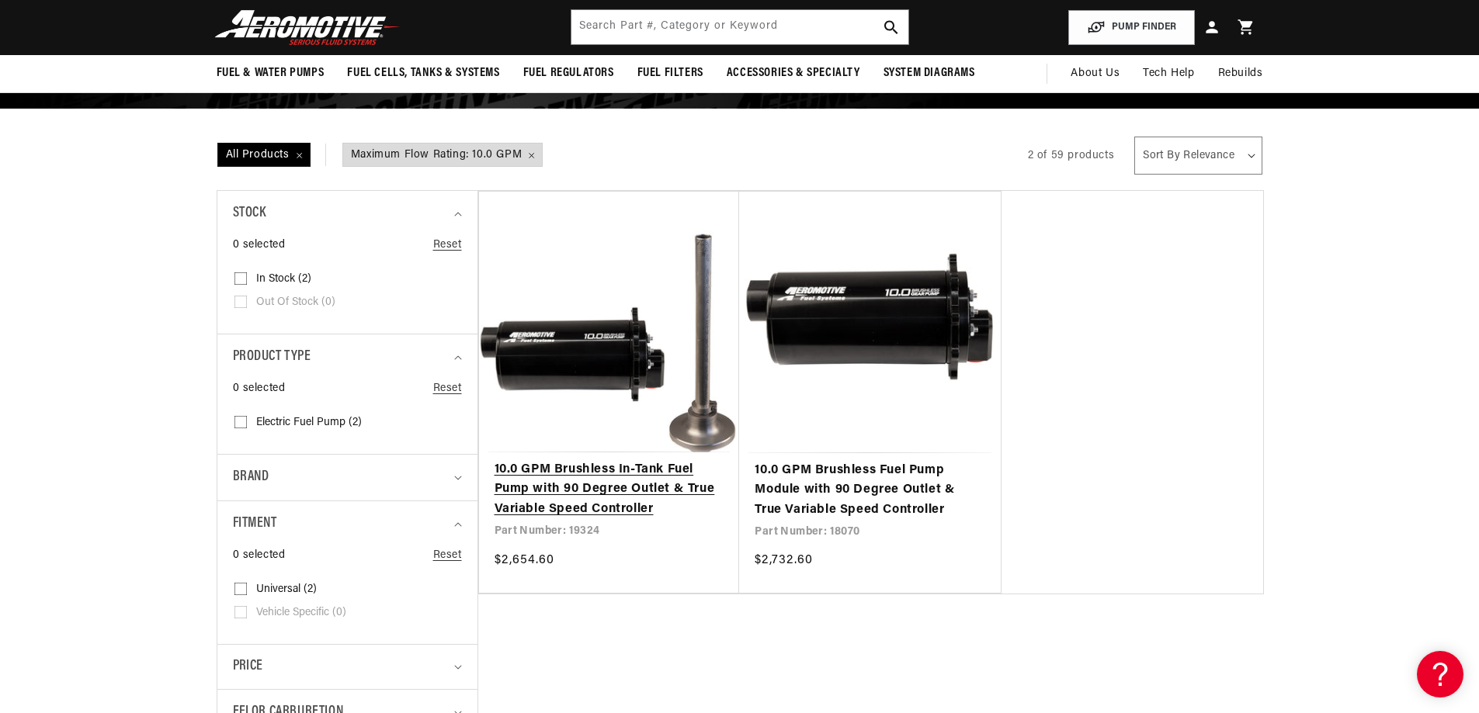
click at [585, 520] on link "10.0 GPM Brushless In-Tank Fuel Pump with 90 Degree Outlet & True Variable Spee…" at bounding box center [610, 490] width 230 height 60
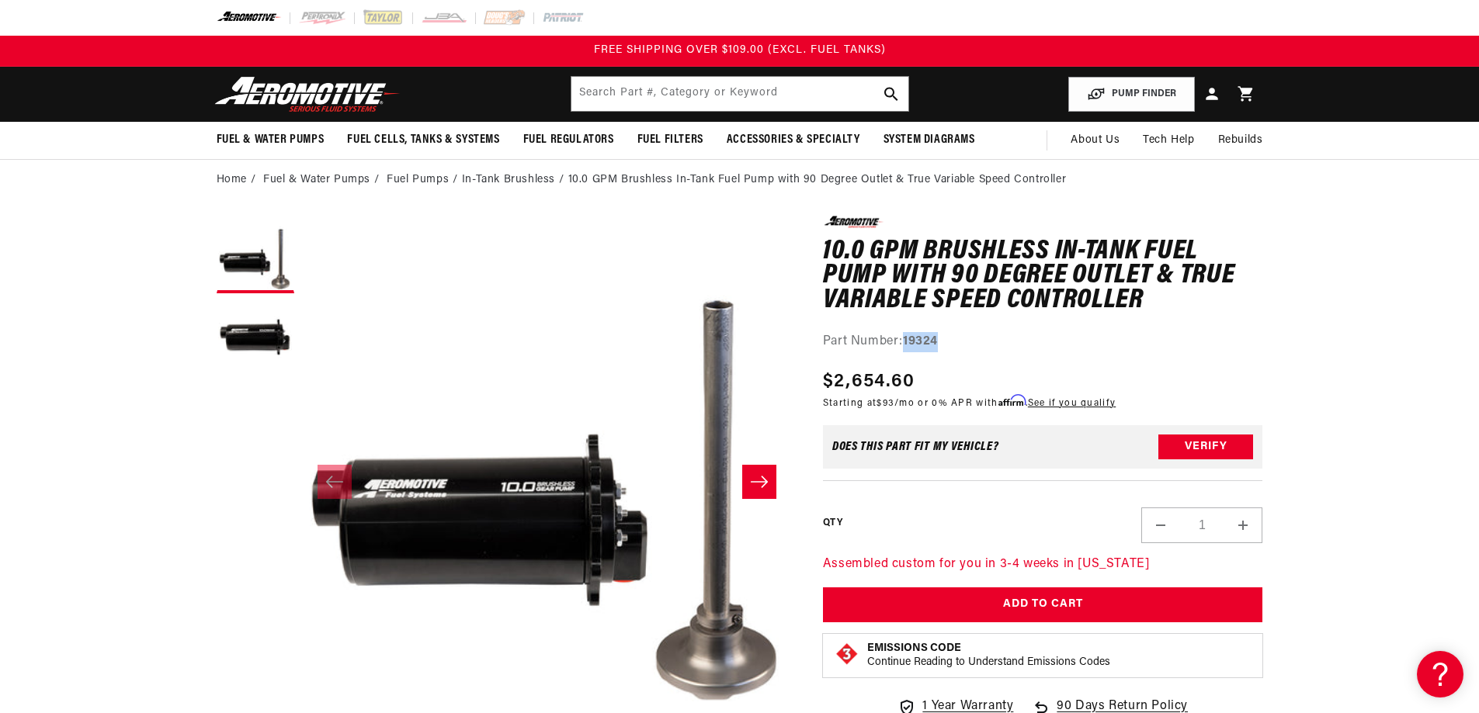
drag, startPoint x: 905, startPoint y: 339, endPoint x: 959, endPoint y: 338, distance: 53.6
click at [959, 338] on div "Part Number: 19324" at bounding box center [1043, 342] width 440 height 20
copy strong "19324"
